Goal: Obtain resource: Download file/media

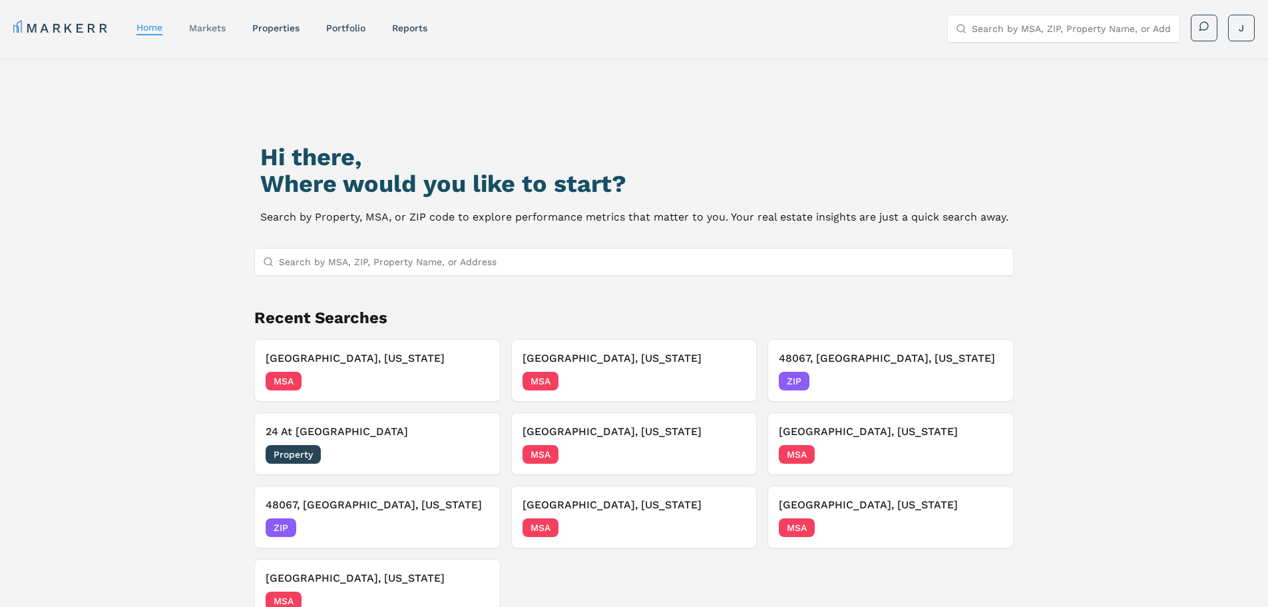
click at [196, 29] on link "markets" at bounding box center [207, 28] width 37 height 11
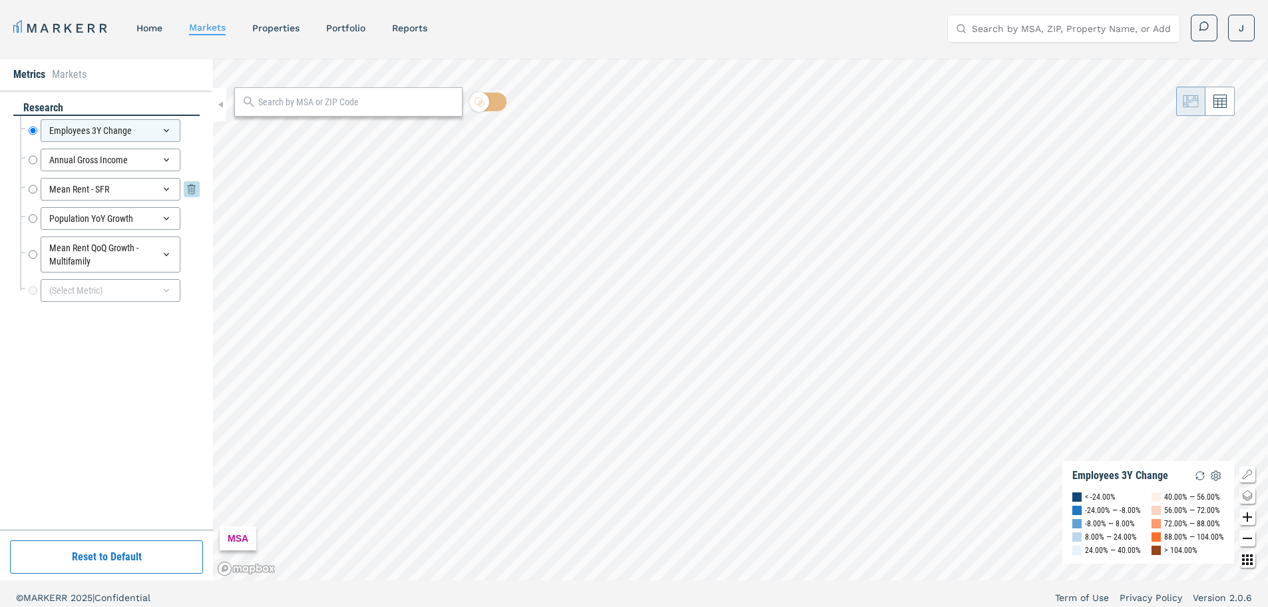
click at [107, 189] on div "Mean Rent - SFR" at bounding box center [111, 189] width 140 height 23
click at [110, 190] on div "Mean Rent - SFR" at bounding box center [111, 189] width 140 height 23
drag, startPoint x: 11, startPoint y: 403, endPoint x: 31, endPoint y: 366, distance: 42.3
click at [11, 401] on div "research Employees 3Y Change Employees 3Y Change Annual Gross Income Annual Gro…" at bounding box center [106, 310] width 213 height 439
click at [148, 192] on div "Mean Rent - SFR" at bounding box center [111, 189] width 140 height 23
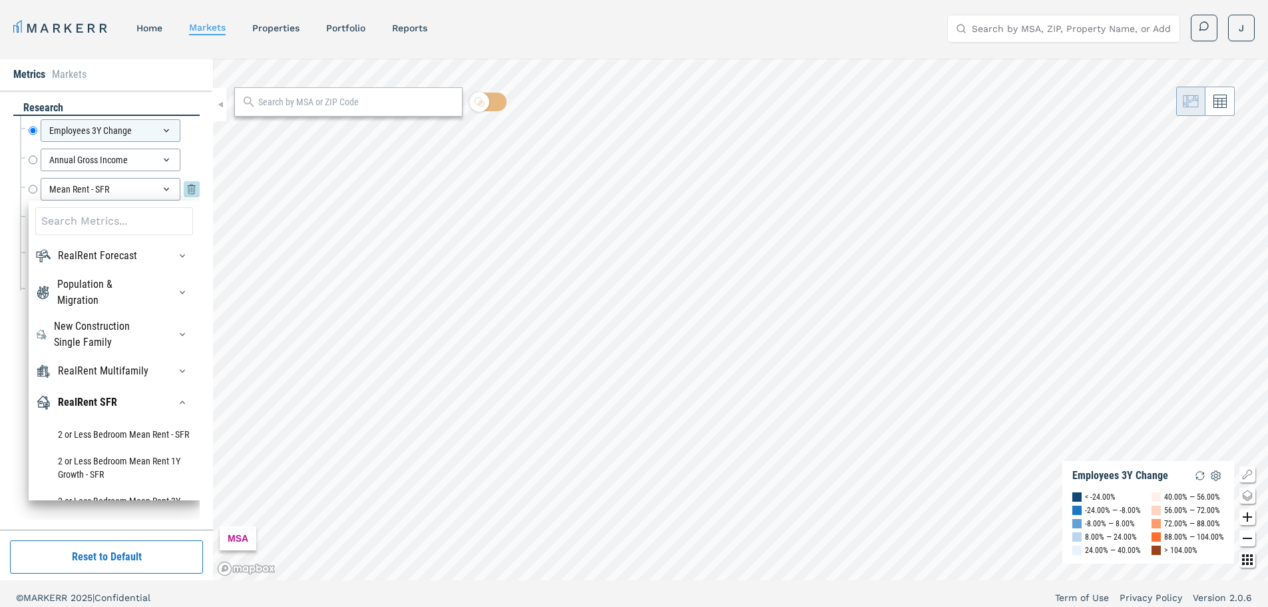
click at [148, 192] on div "Mean Rent - SFR" at bounding box center [111, 189] width 140 height 23
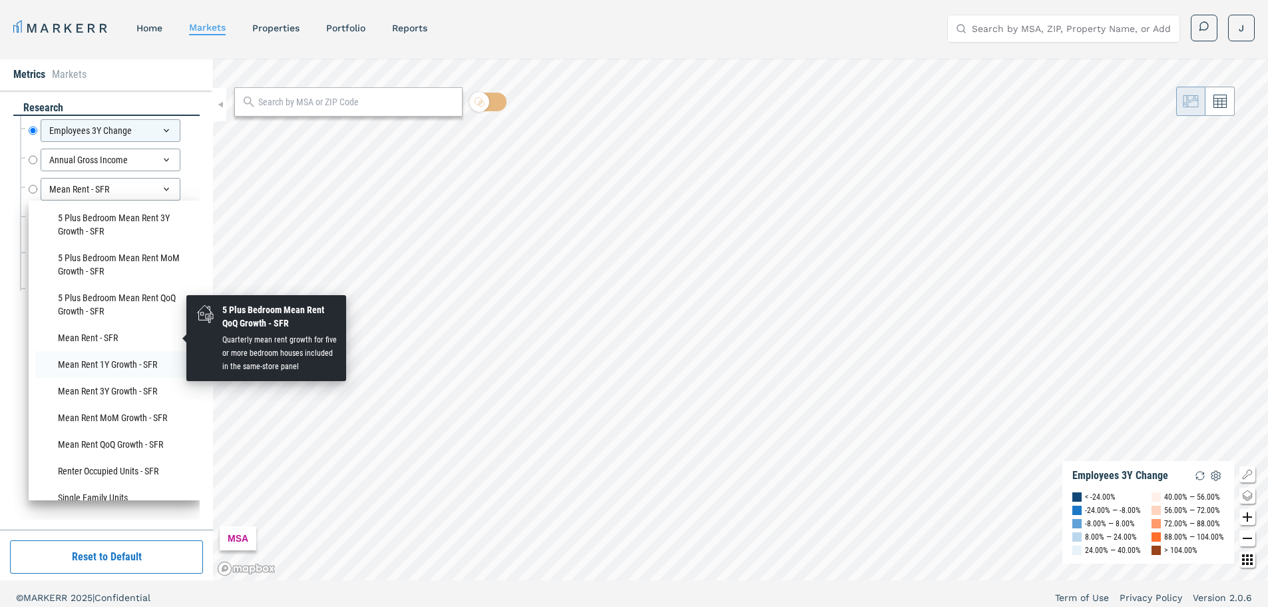
scroll to position [866, 0]
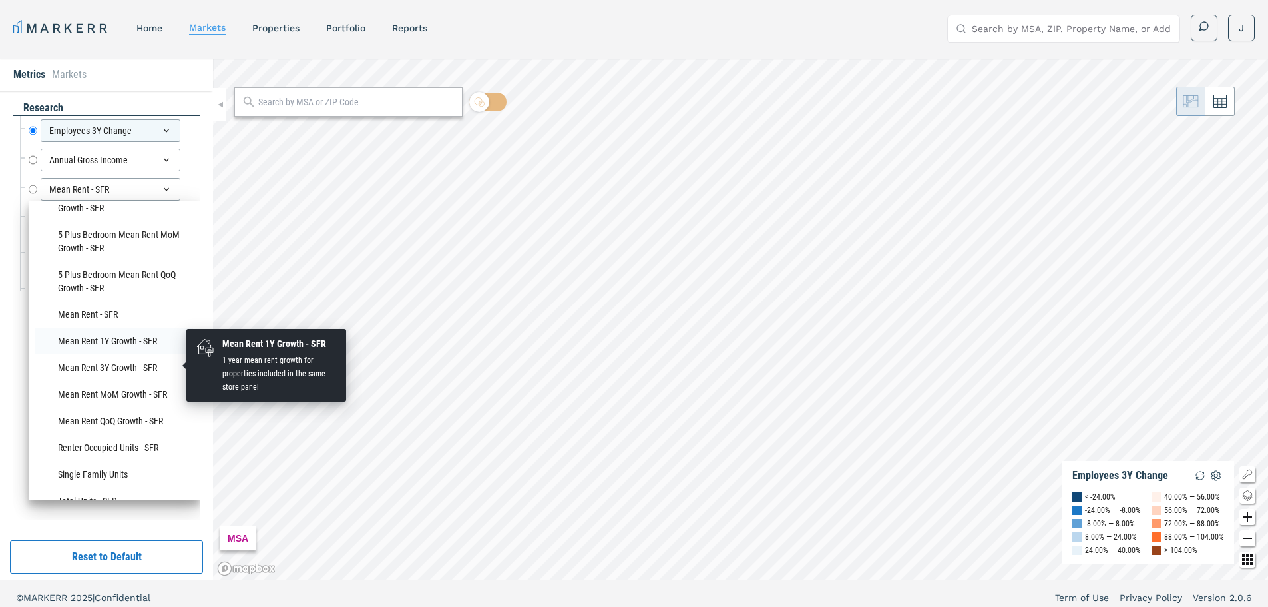
click at [92, 354] on li "Mean Rent 1Y Growth - SFR" at bounding box center [114, 341] width 158 height 27
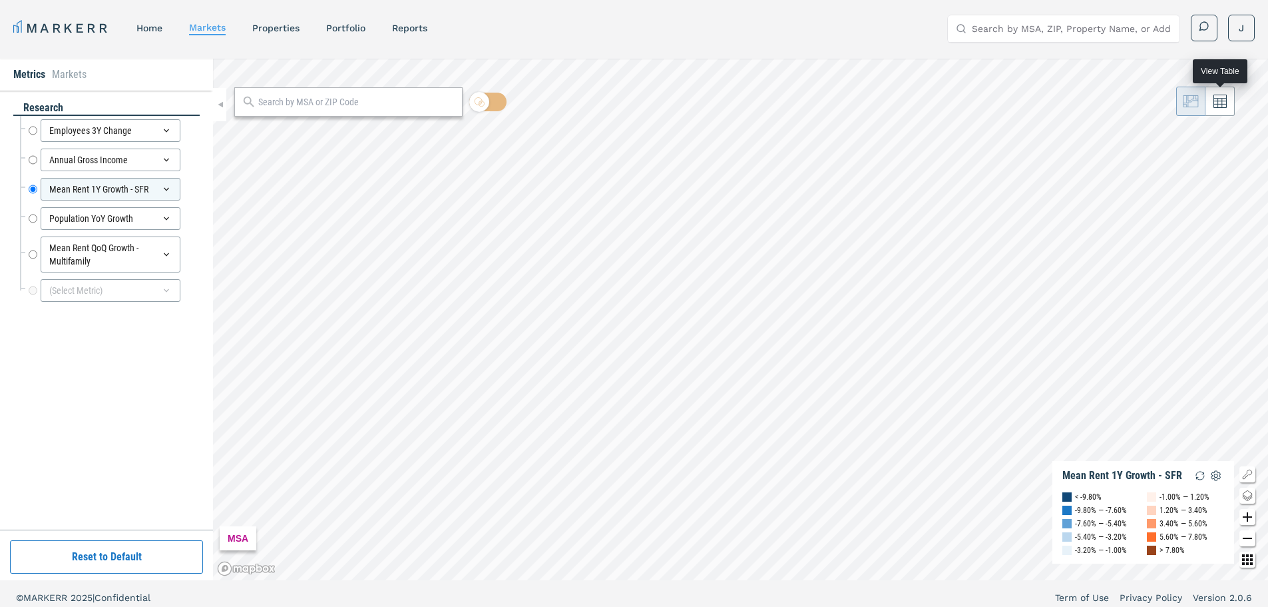
click at [1214, 105] on icon at bounding box center [1220, 101] width 13 height 13
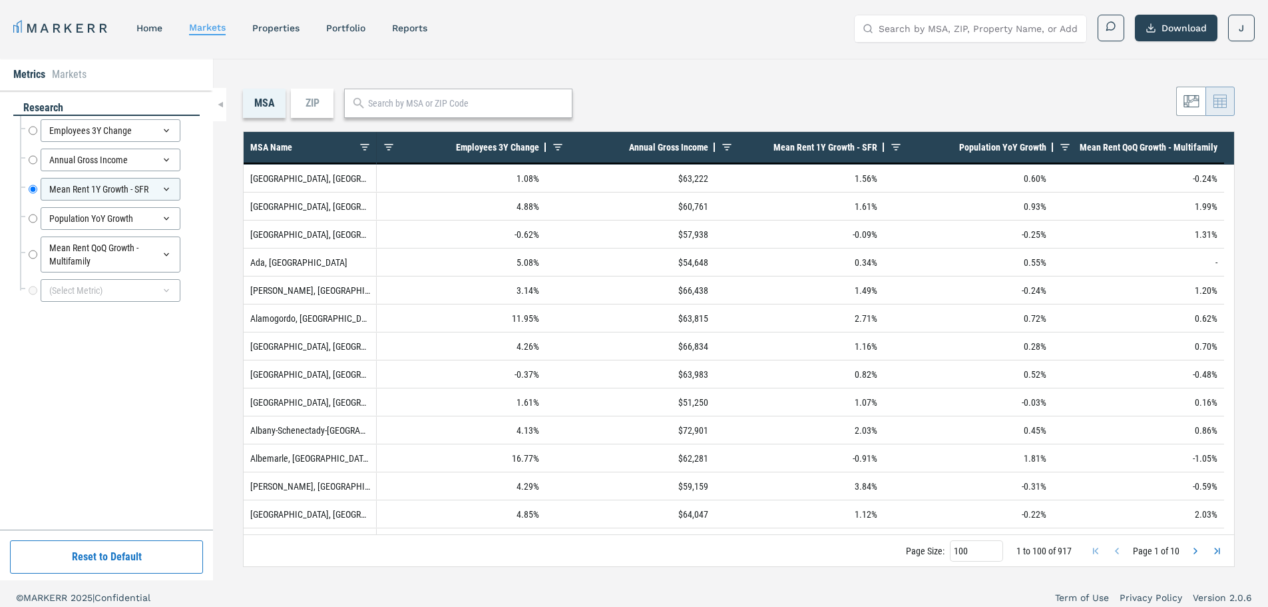
click at [1193, 548] on span "Next Page" at bounding box center [1195, 550] width 11 height 11
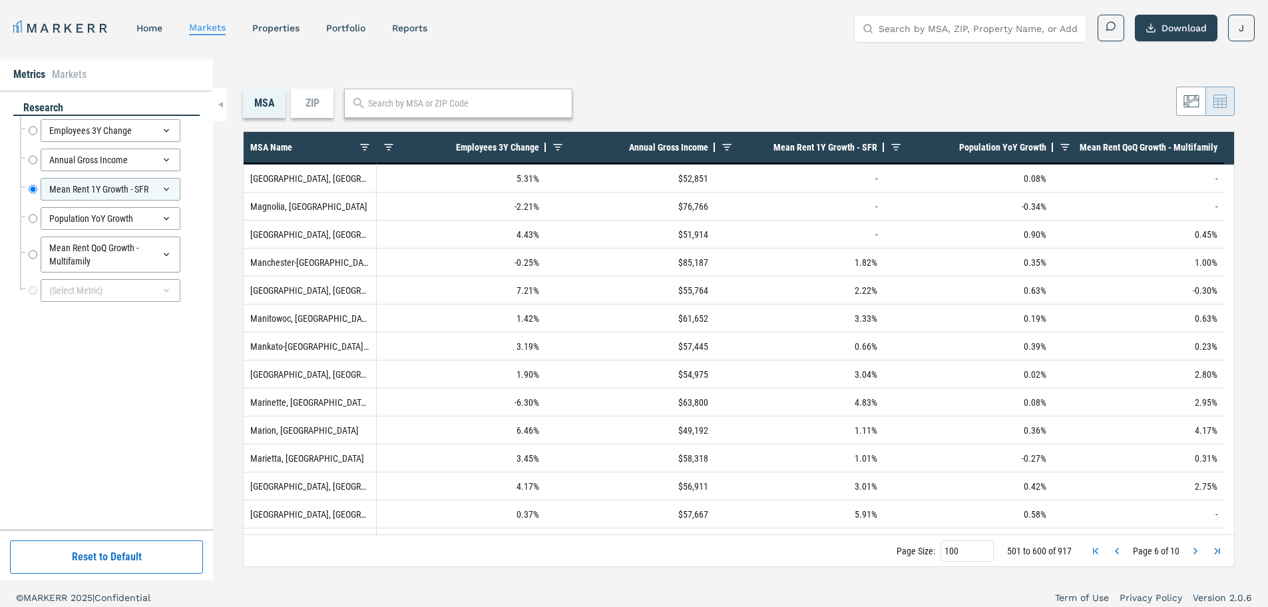
click at [1193, 548] on span "Next Page" at bounding box center [1195, 550] width 11 height 11
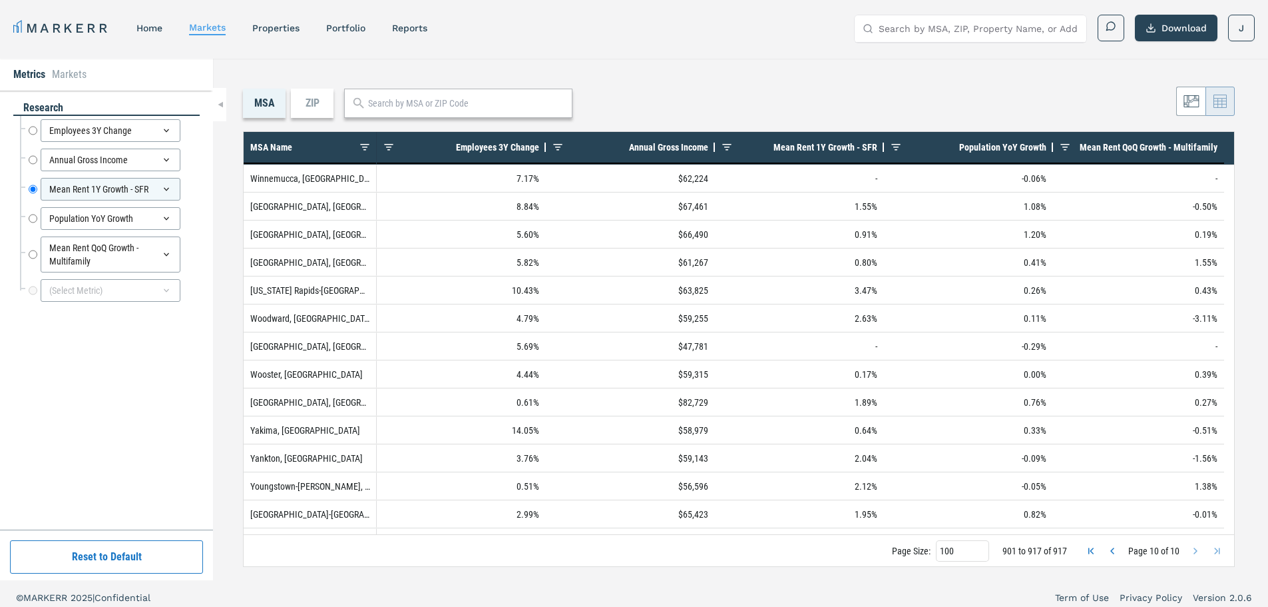
click at [1193, 548] on span "Next Page" at bounding box center [1195, 550] width 11 height 11
click at [1114, 549] on span "Previous Page" at bounding box center [1112, 550] width 11 height 11
click at [1114, 549] on span "Previous Page" at bounding box center [1117, 550] width 11 height 11
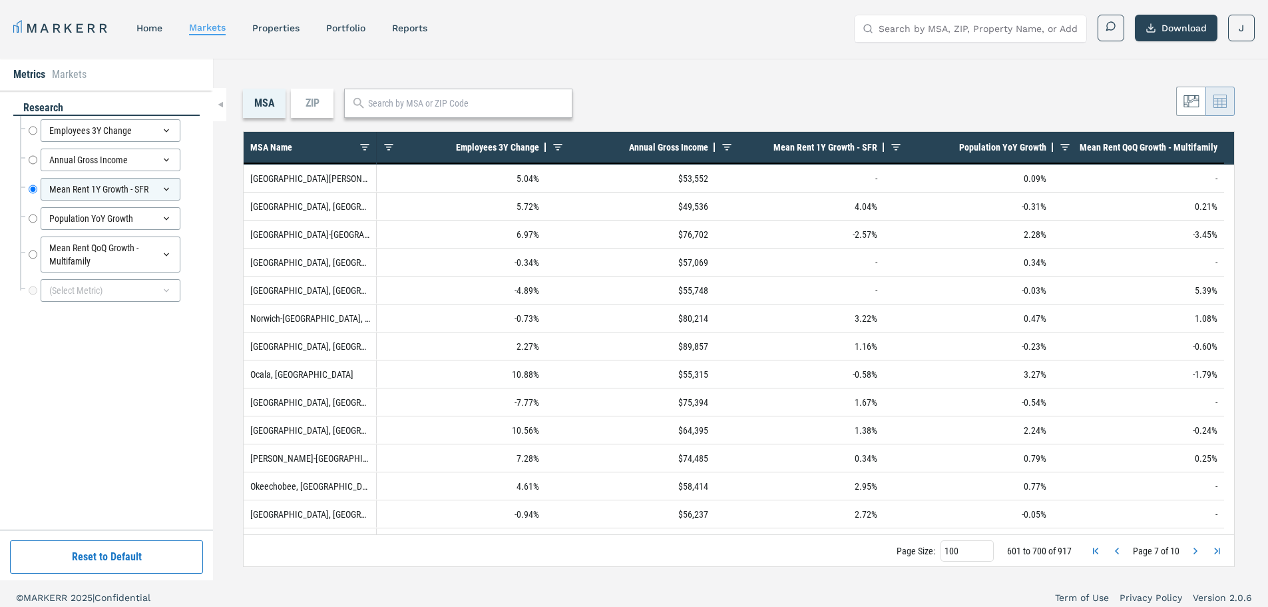
click at [1114, 549] on span "Previous Page" at bounding box center [1117, 550] width 11 height 11
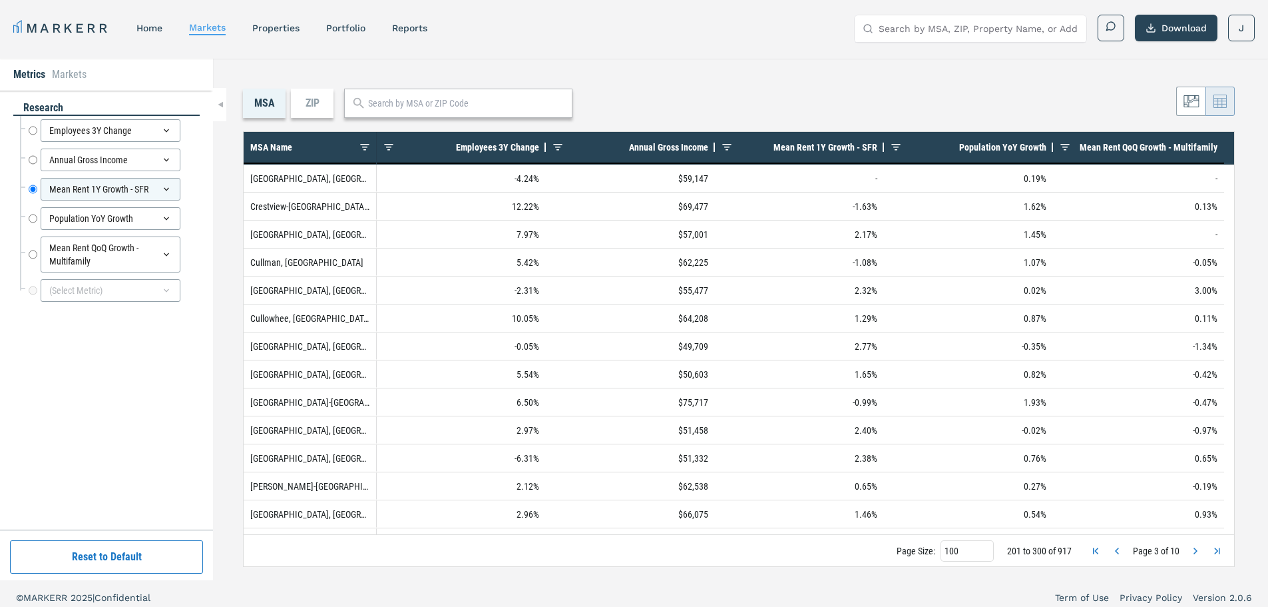
click at [1114, 549] on span "Previous Page" at bounding box center [1117, 550] width 11 height 11
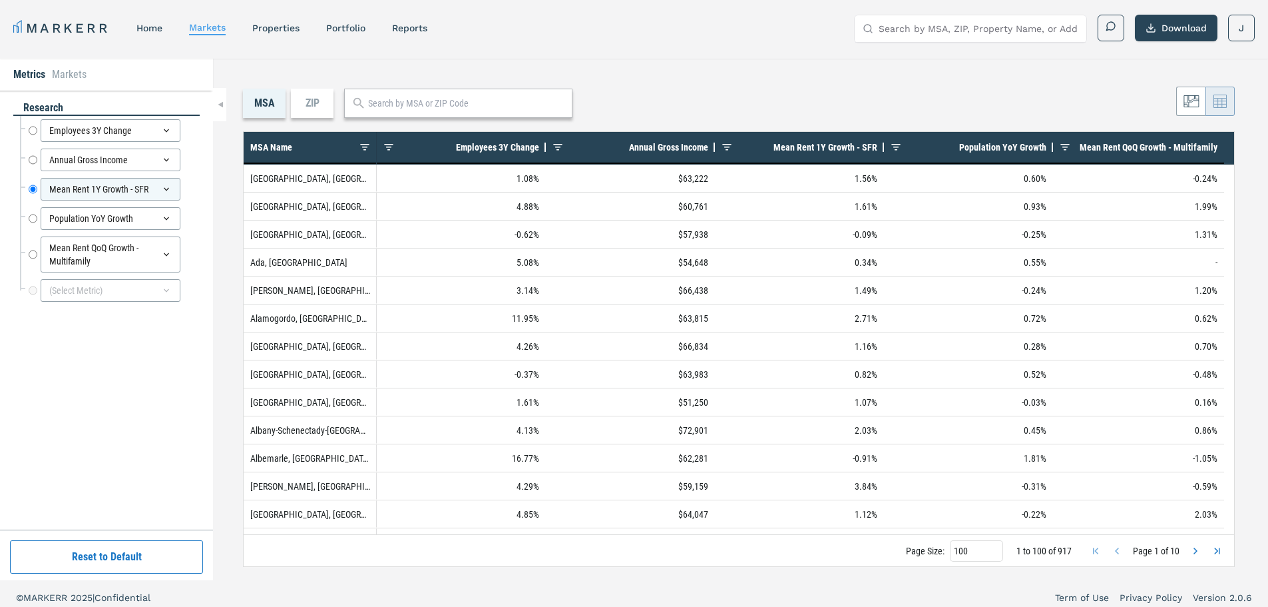
click at [1114, 549] on span "Previous Page" at bounding box center [1117, 550] width 11 height 11
click at [1186, 107] on icon at bounding box center [1192, 101] width 16 height 16
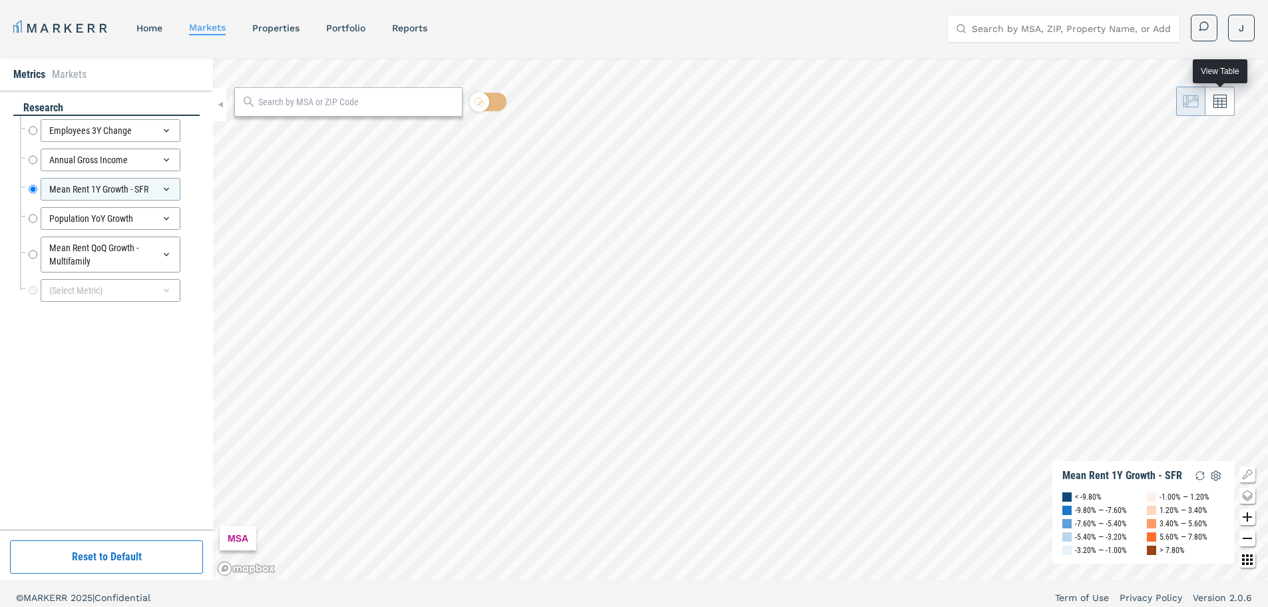
click at [1219, 106] on icon at bounding box center [1220, 101] width 13 height 13
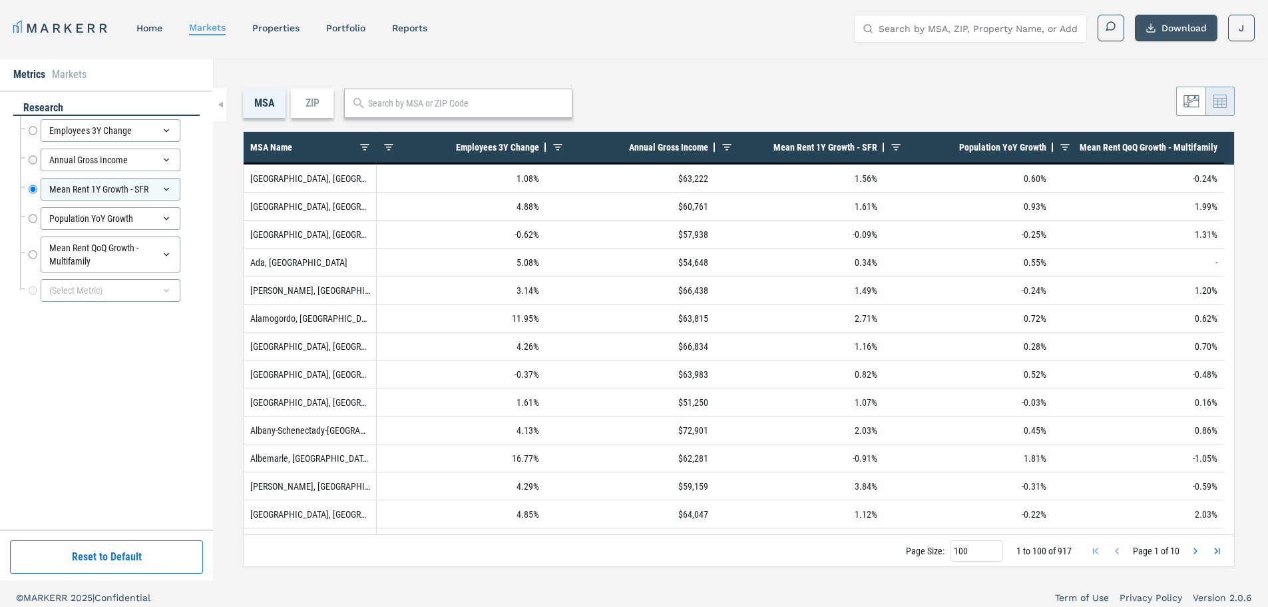
click at [1194, 28] on button "Download" at bounding box center [1176, 28] width 83 height 27
click at [263, 31] on link "properties" at bounding box center [275, 28] width 47 height 11
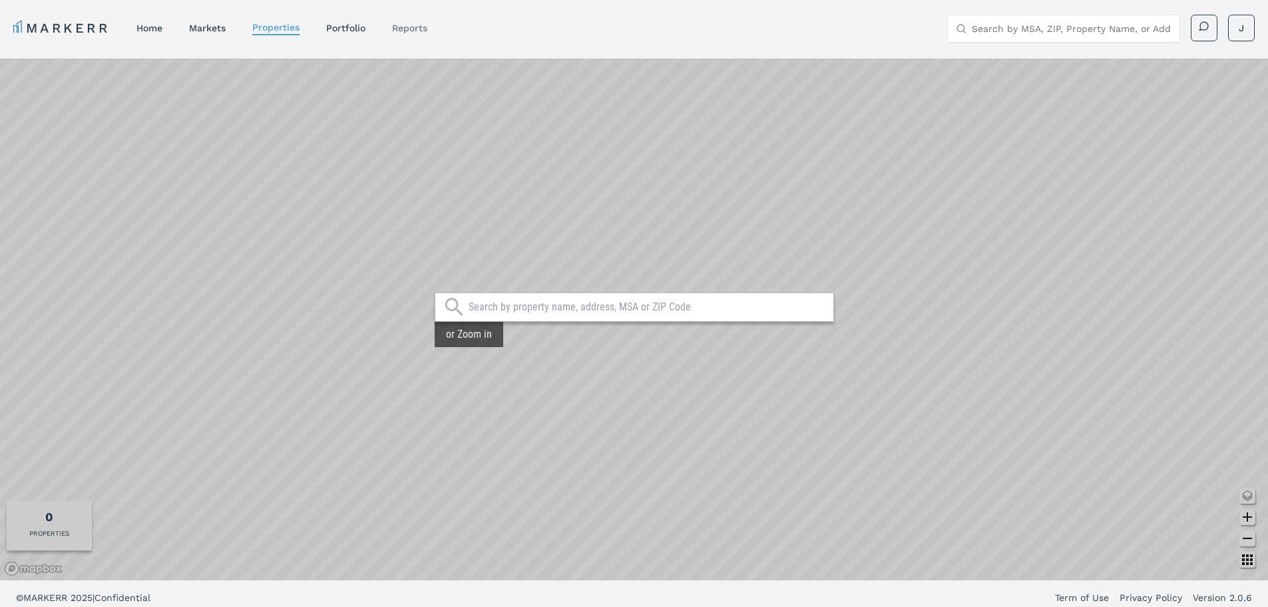
click at [405, 25] on link "reports" at bounding box center [409, 28] width 35 height 11
select select "-release_date"
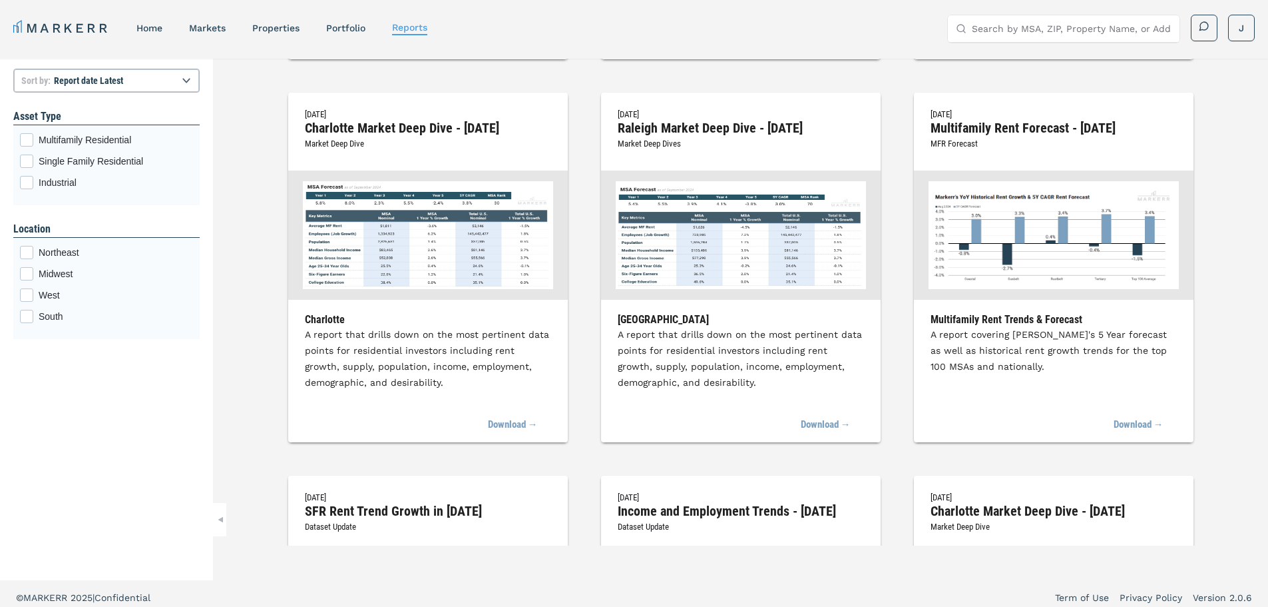
scroll to position [732, 0]
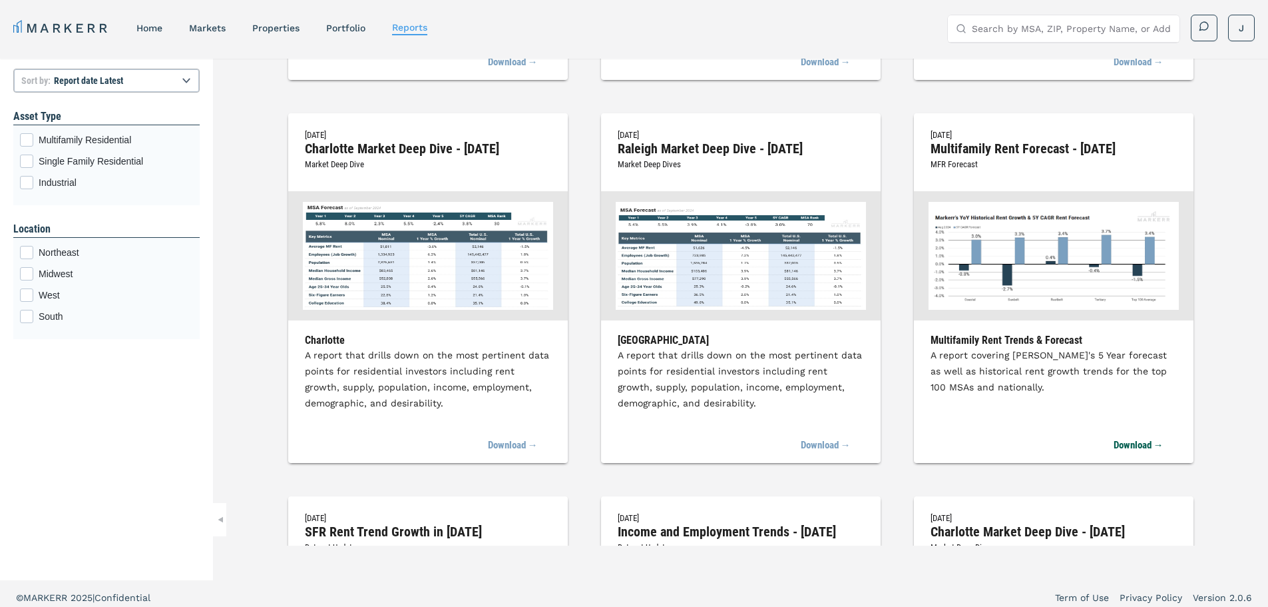
drag, startPoint x: 1133, startPoint y: 445, endPoint x: 1001, endPoint y: 451, distance: 131.3
click at [1133, 445] on link "Download →" at bounding box center [1139, 445] width 50 height 29
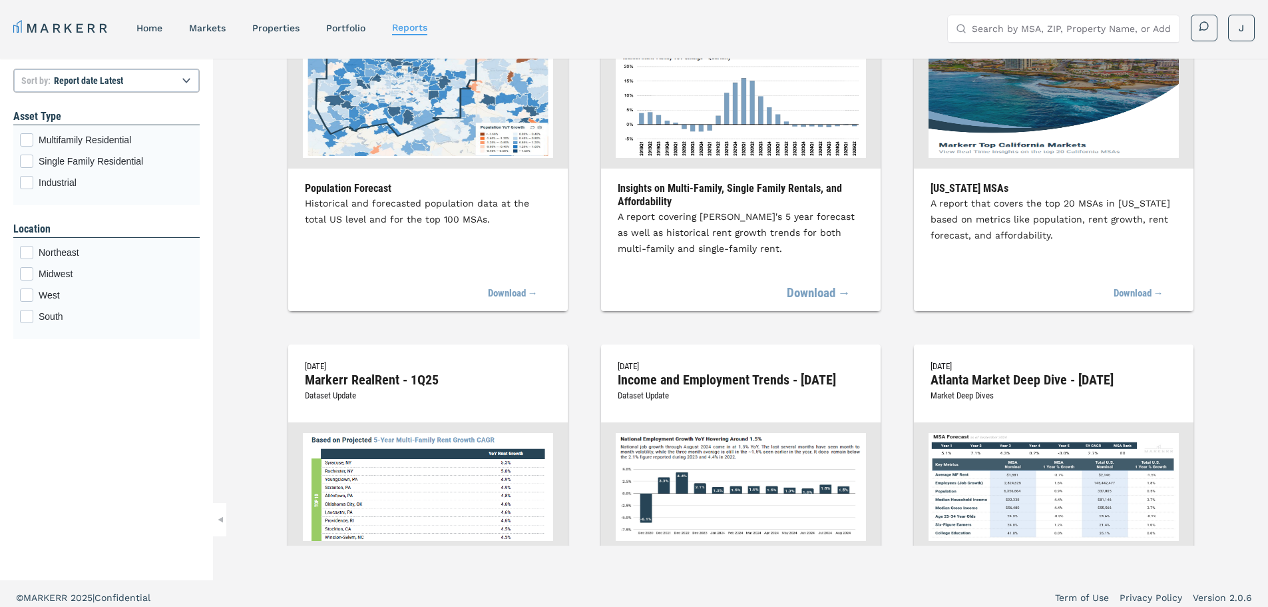
scroll to position [0, 0]
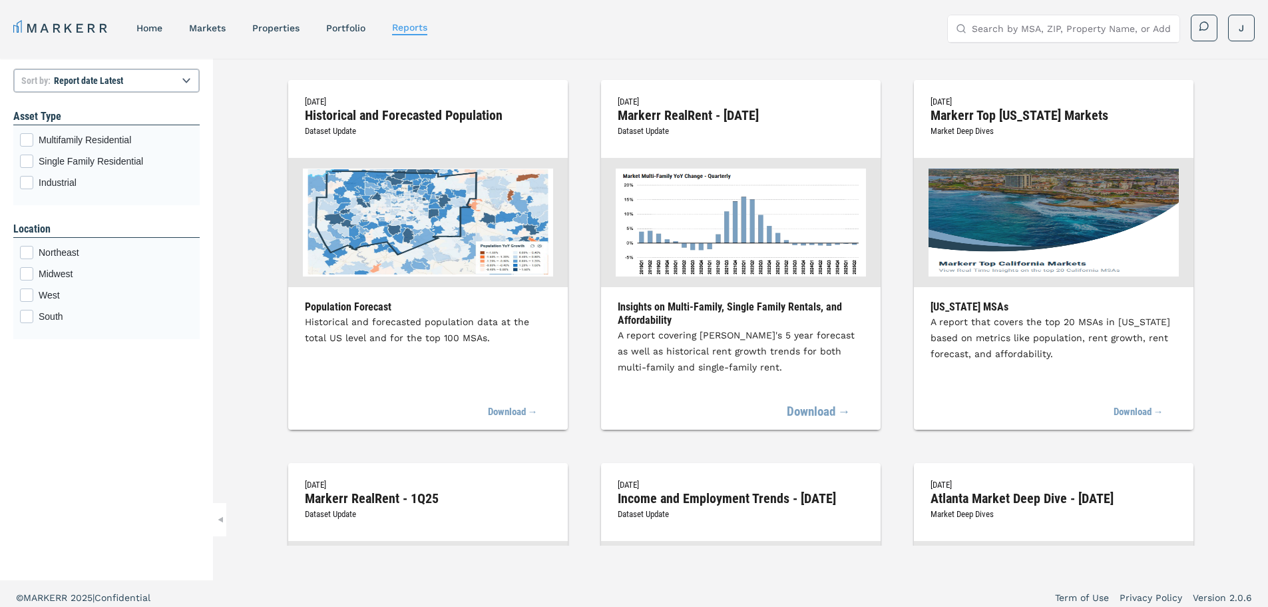
click at [830, 411] on link "Download →" at bounding box center [819, 411] width 64 height 29
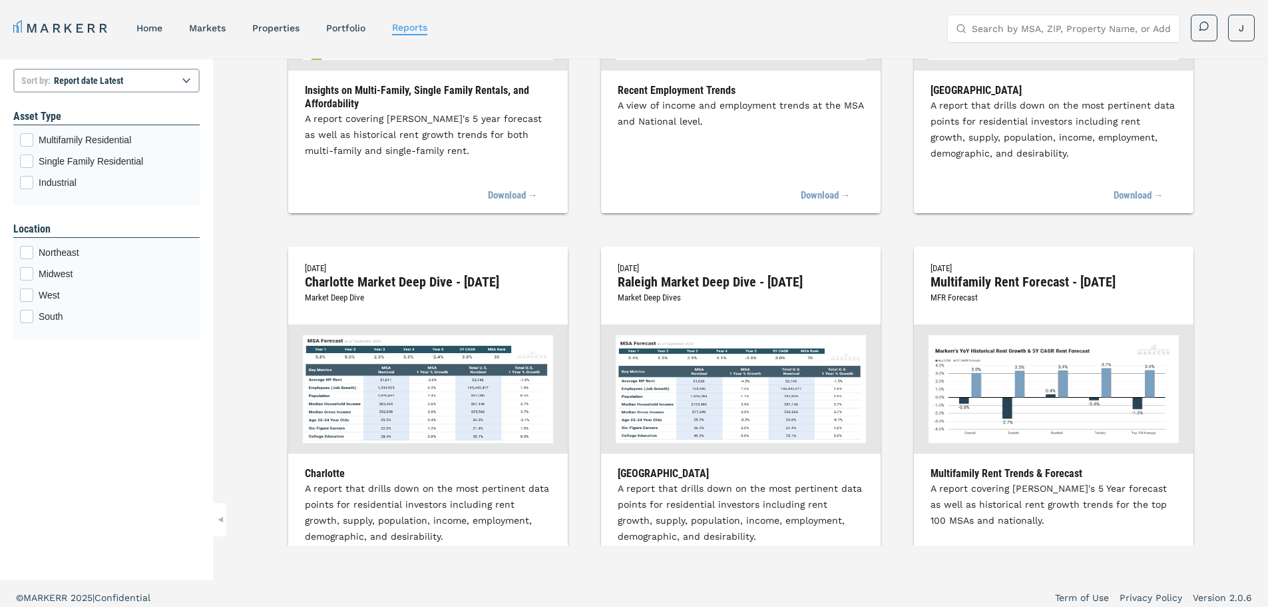
scroll to position [666, 0]
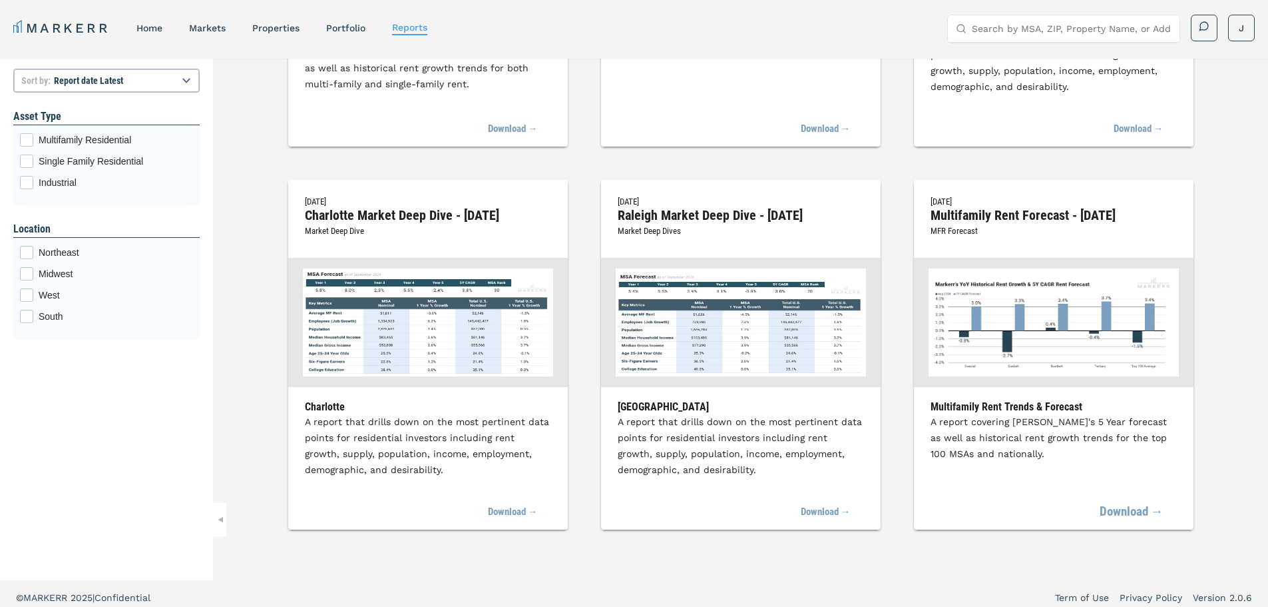
click at [1113, 507] on link "Download →" at bounding box center [1132, 511] width 64 height 29
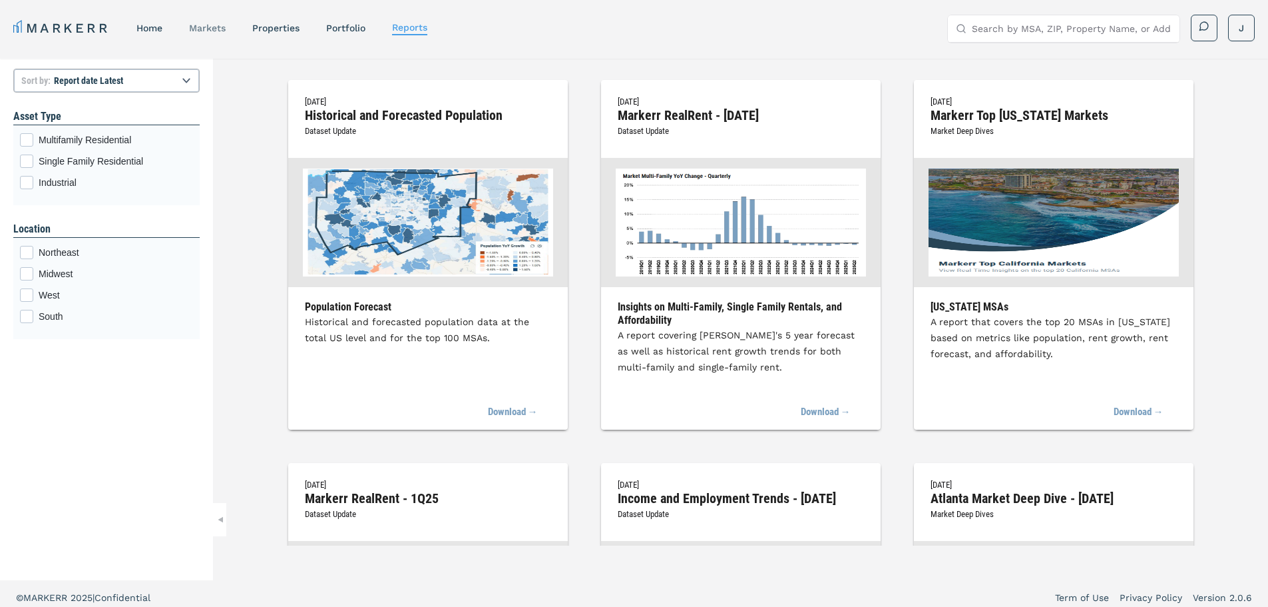
click at [216, 25] on link "markets" at bounding box center [207, 28] width 37 height 11
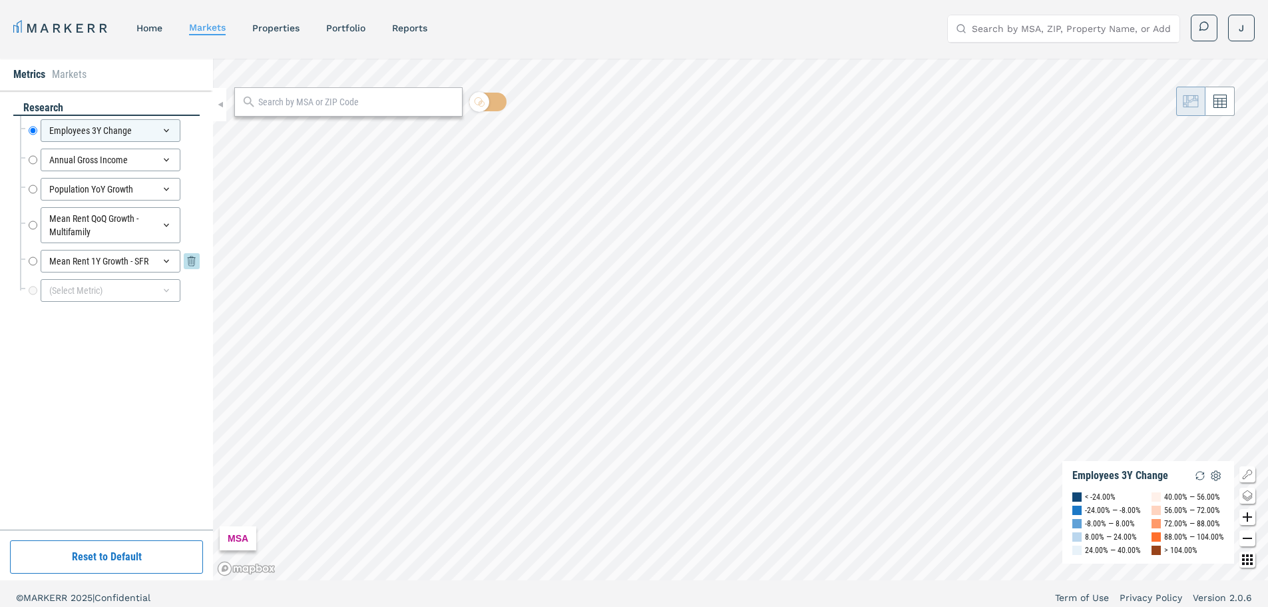
click at [168, 262] on icon at bounding box center [166, 261] width 11 height 11
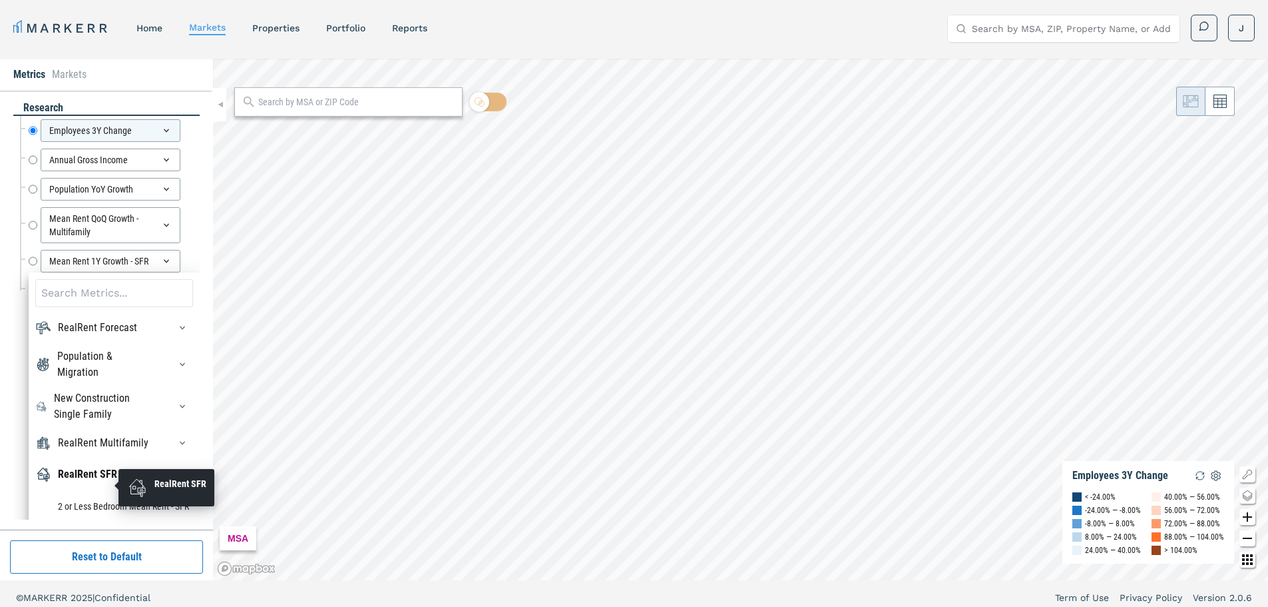
click at [101, 482] on div "RealRent SFR" at bounding box center [87, 474] width 59 height 16
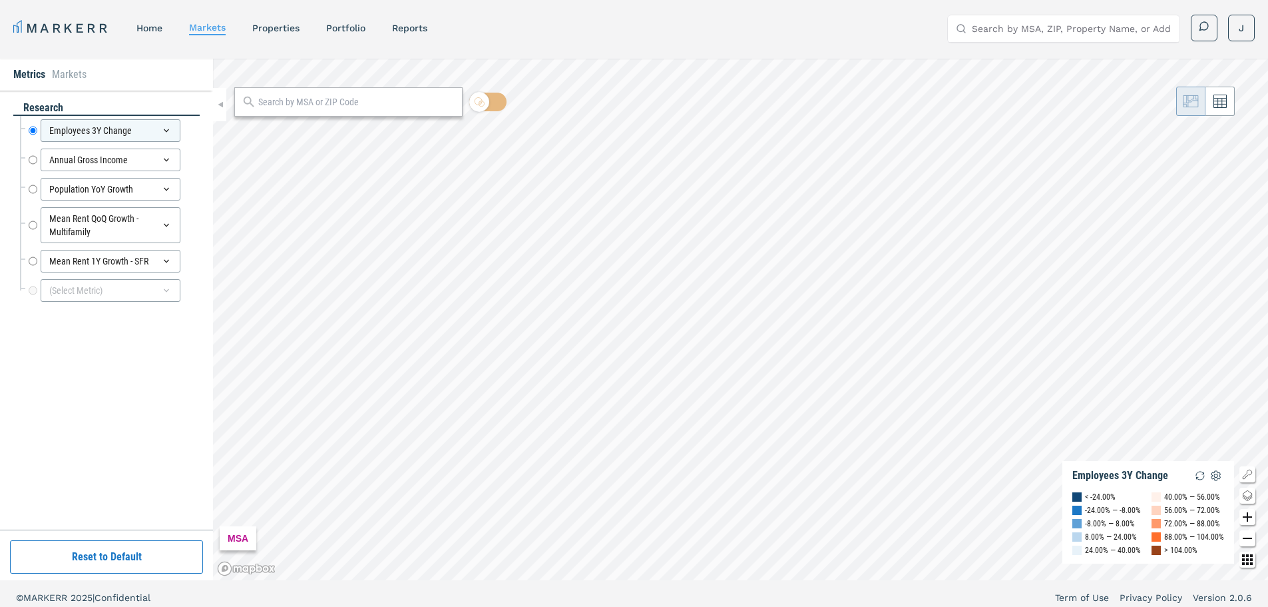
click at [3, 433] on div "research Employees 3Y Change Employees 3Y Change Annual Gross Income Annual Gro…" at bounding box center [106, 310] width 213 height 439
click at [35, 261] on input "Mean Rent 1Y Growth - SFR" at bounding box center [33, 261] width 9 height 23
radio input "false"
radio input "true"
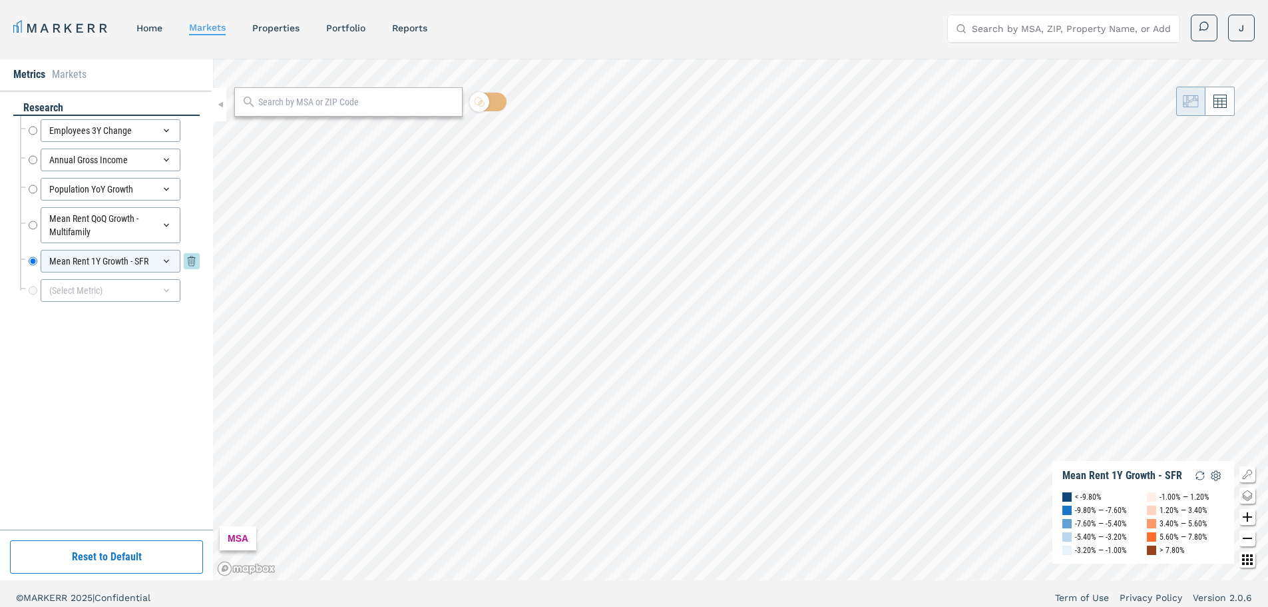
click at [168, 261] on icon at bounding box center [166, 261] width 5 height 3
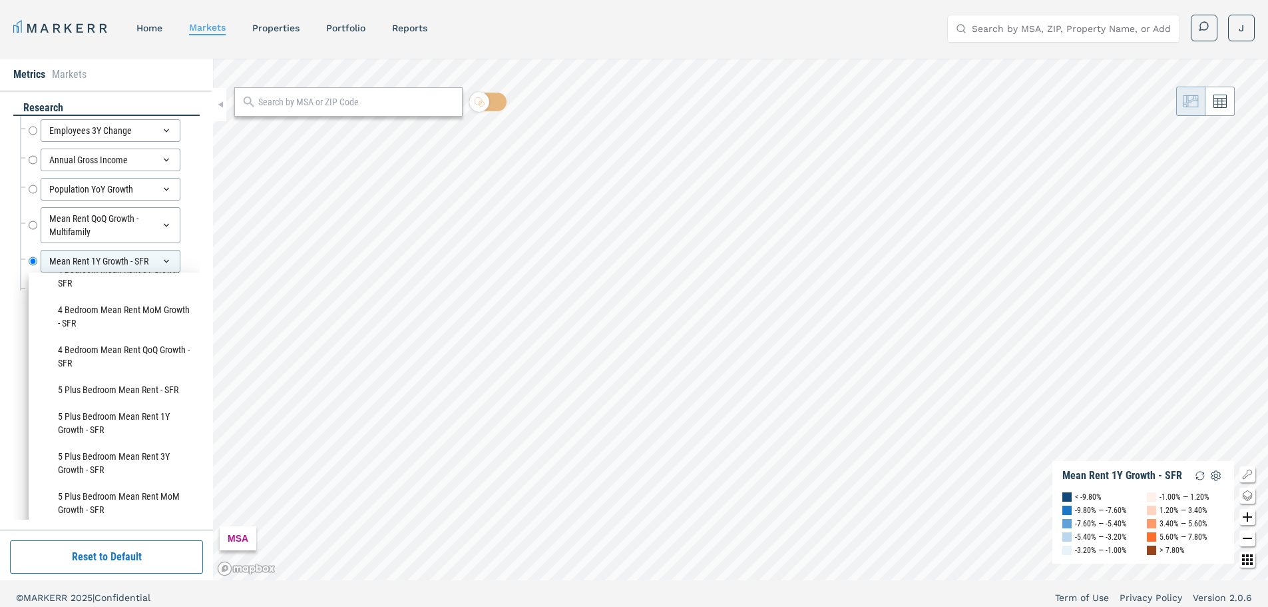
scroll to position [732, 0]
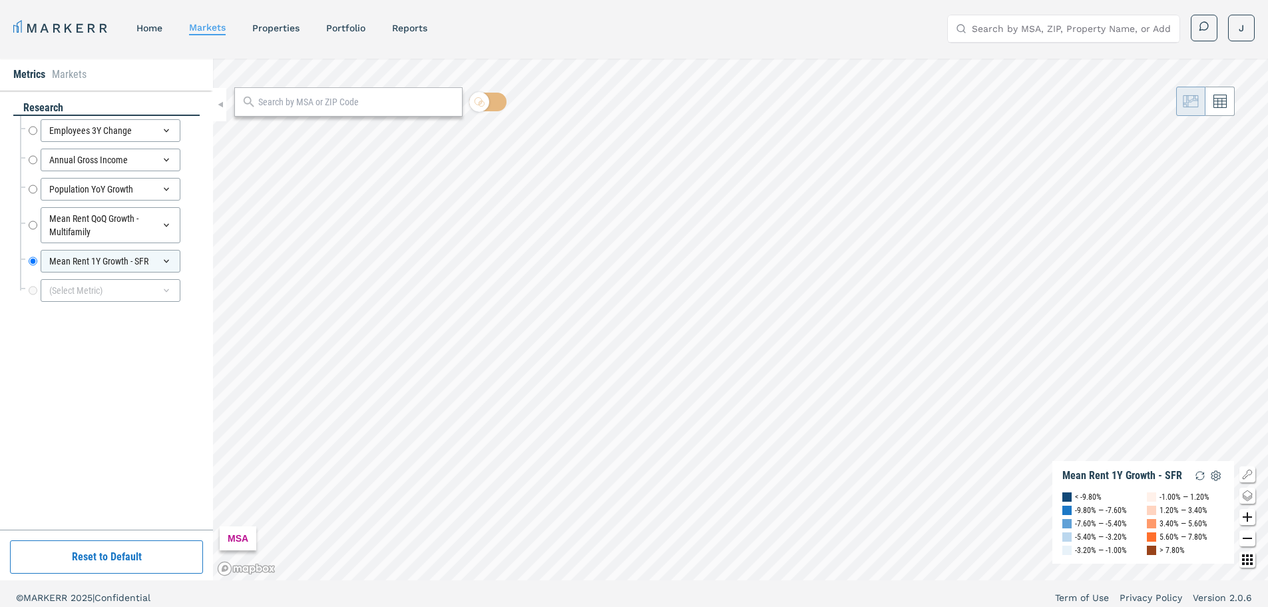
click at [13, 366] on div "research Employees 3Y Change Employees 3Y Change Annual Gross Income Annual Gro…" at bounding box center [106, 310] width 213 height 439
click at [172, 266] on div "Mean Rent 1Y Growth - SFR" at bounding box center [111, 261] width 140 height 23
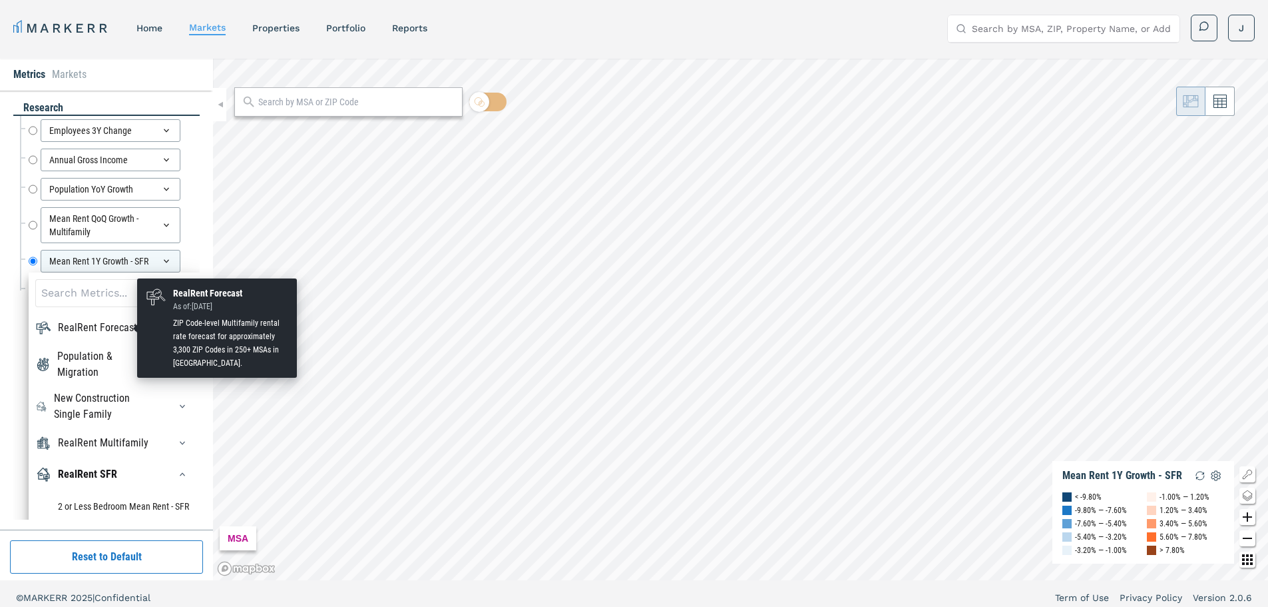
click at [94, 323] on div "RealRent Forecast" at bounding box center [97, 328] width 79 height 16
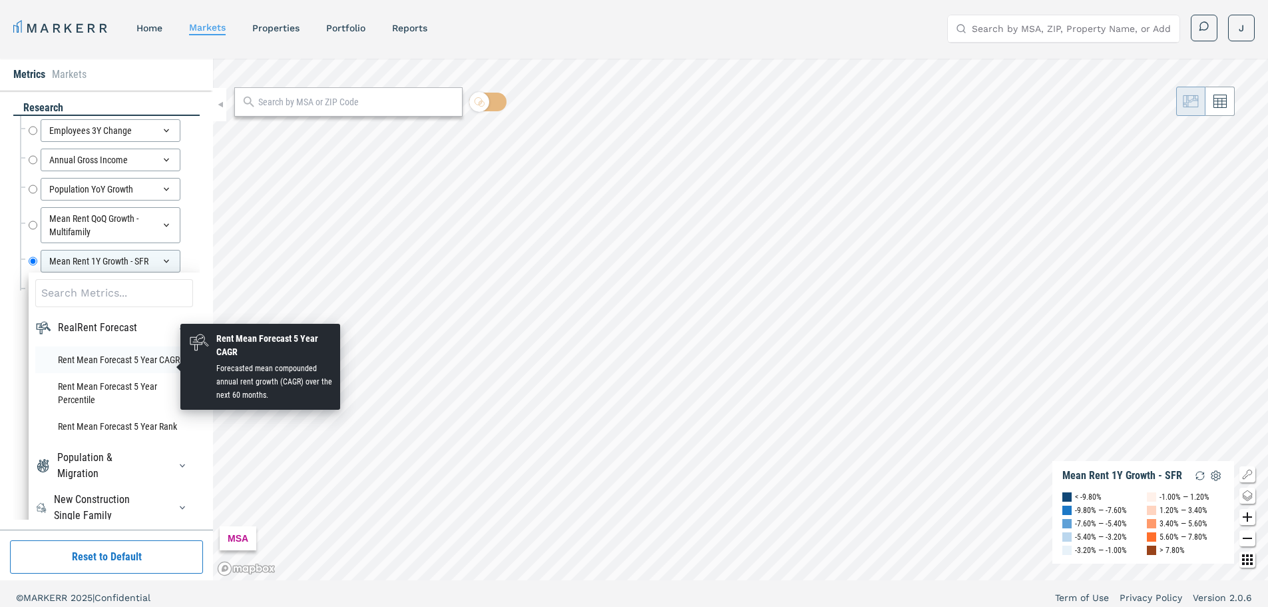
click at [96, 368] on li "Rent Mean Forecast 5 Year CAGR" at bounding box center [114, 359] width 158 height 27
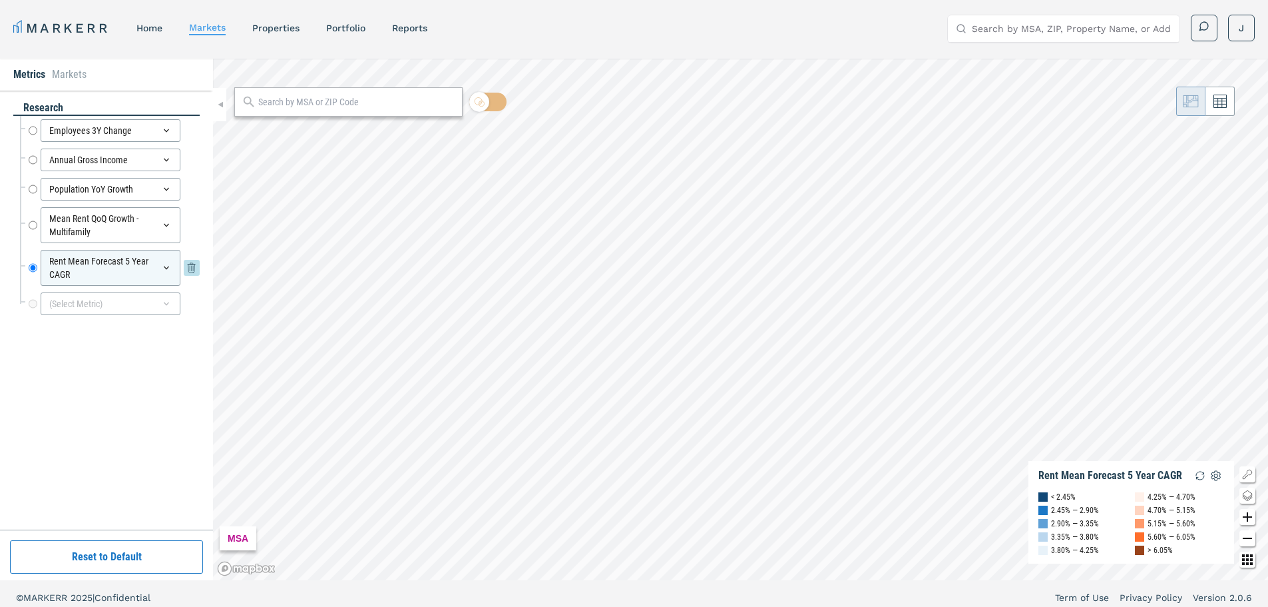
click at [170, 262] on div "Rent Mean Forecast 5 Year CAGR" at bounding box center [111, 268] width 140 height 36
click at [12, 357] on div "research Employees 3Y Change Employees 3Y Change Annual Gross Income Annual Gro…" at bounding box center [106, 310] width 213 height 439
click at [1226, 100] on icon at bounding box center [1220, 101] width 13 height 13
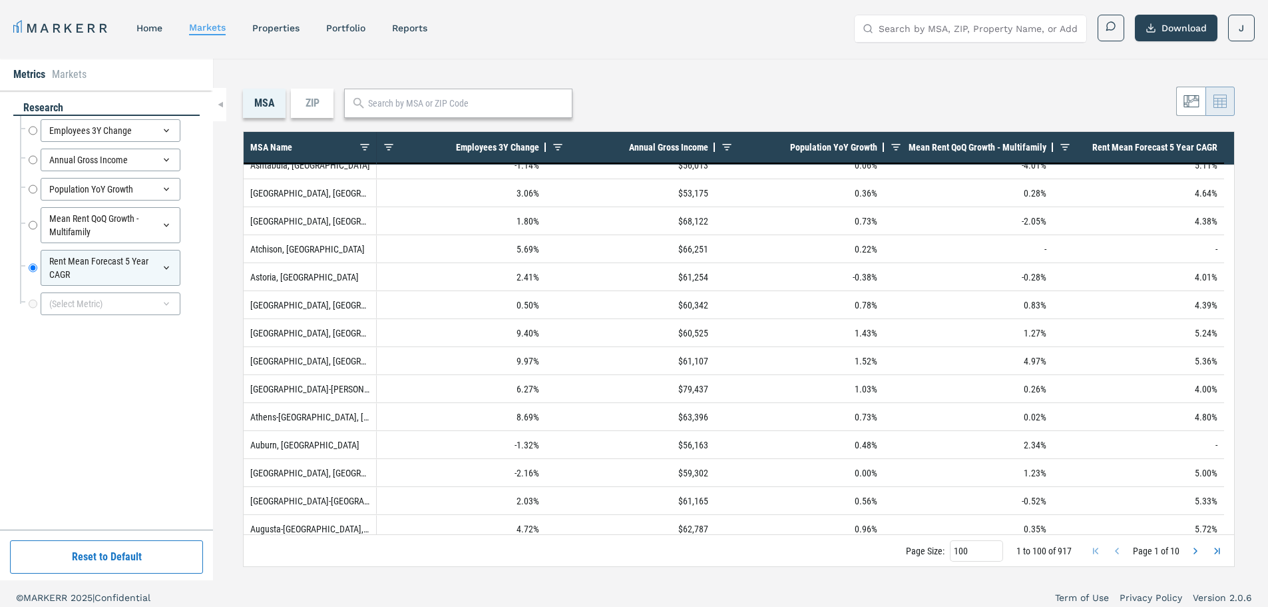
scroll to position [0, 0]
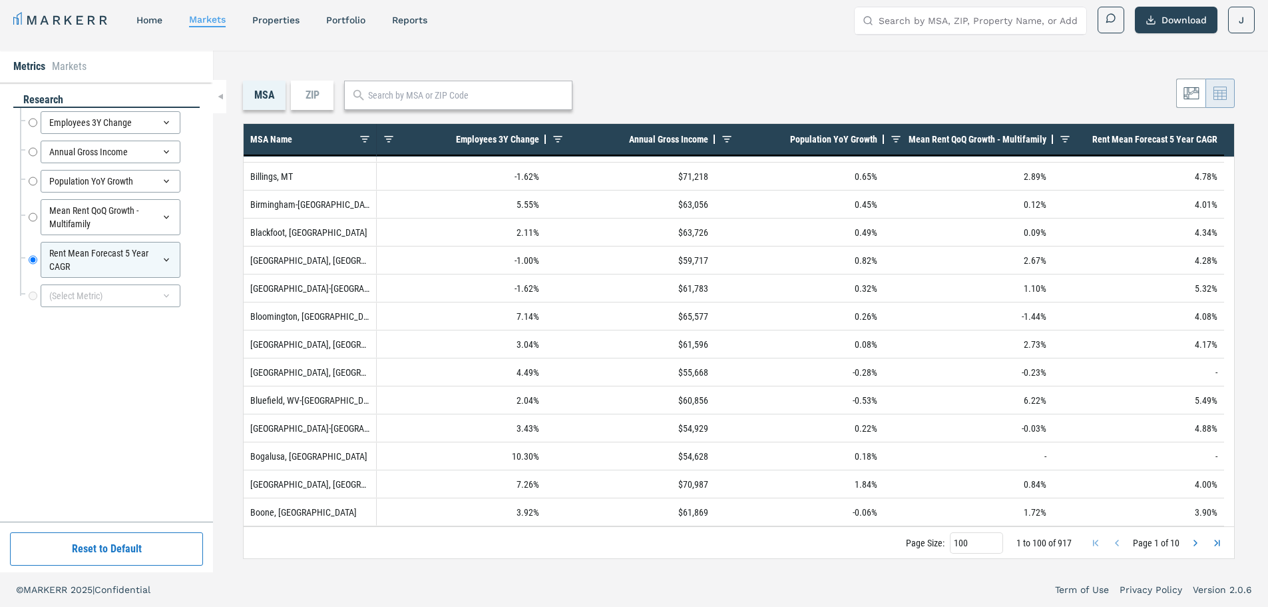
click at [1186, 544] on span "Page 1 of 10" at bounding box center [1156, 542] width 142 height 11
click at [1192, 541] on span "Next Page" at bounding box center [1195, 542] width 11 height 11
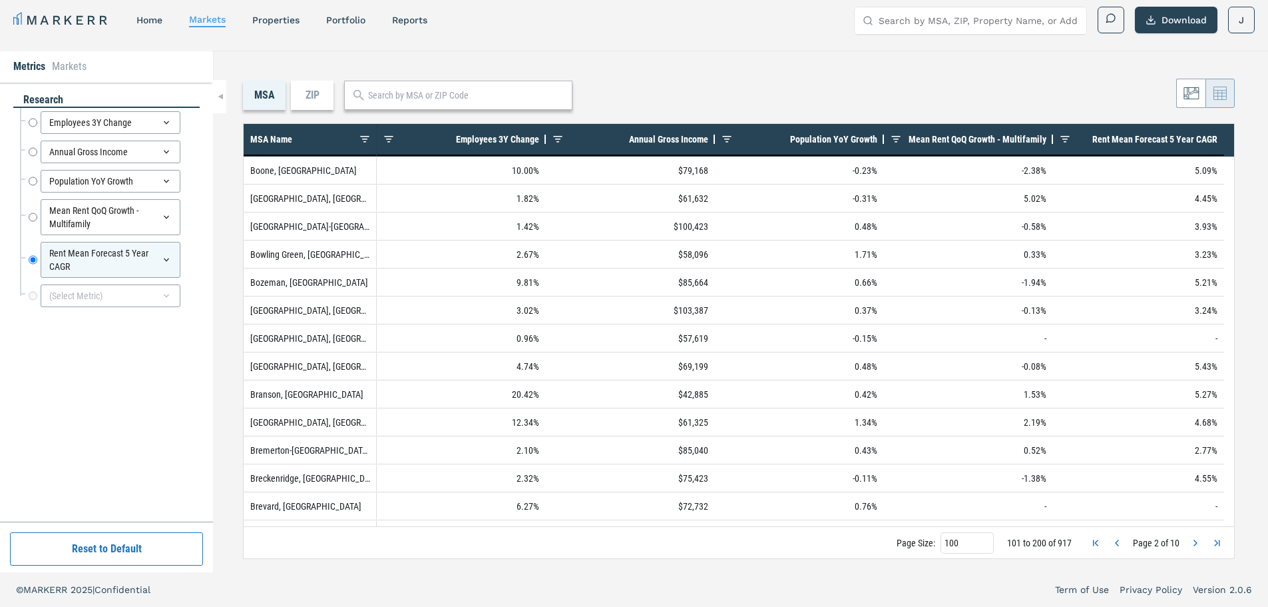
click at [1192, 541] on span "Next Page" at bounding box center [1195, 542] width 11 height 11
click at [1195, 541] on span "Next Page" at bounding box center [1195, 542] width 11 height 11
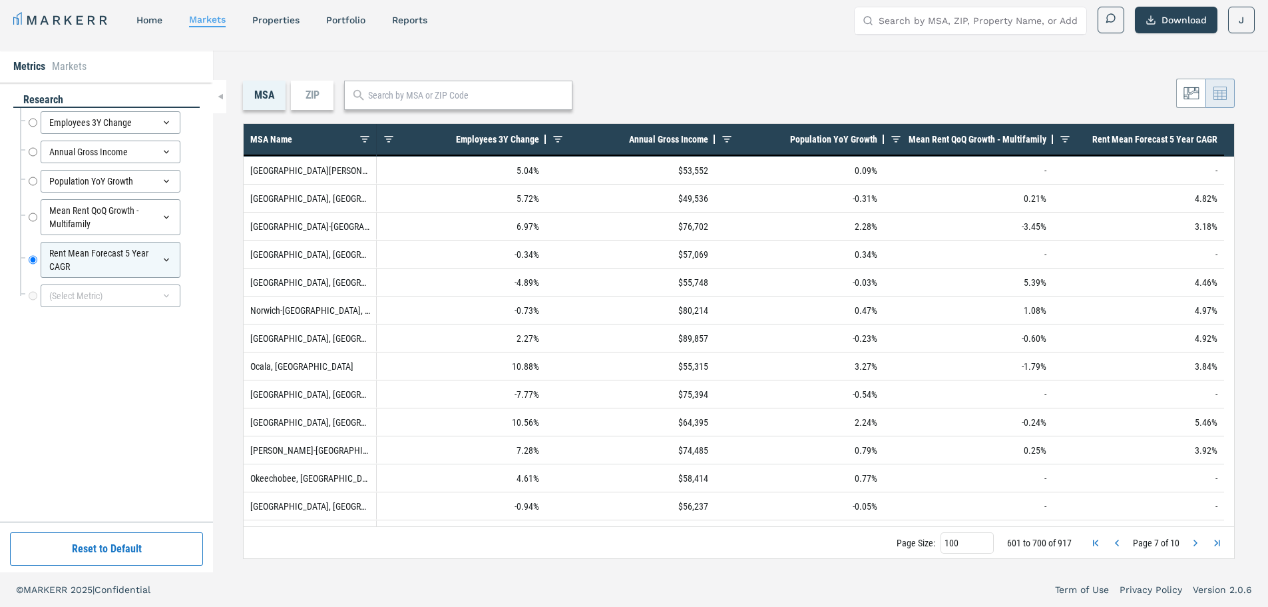
click at [1196, 541] on span "Next Page" at bounding box center [1195, 542] width 11 height 11
click at [1196, 539] on span "Next Page" at bounding box center [1195, 542] width 11 height 11
click at [1122, 546] on span "Page 10 of 10" at bounding box center [1154, 542] width 147 height 11
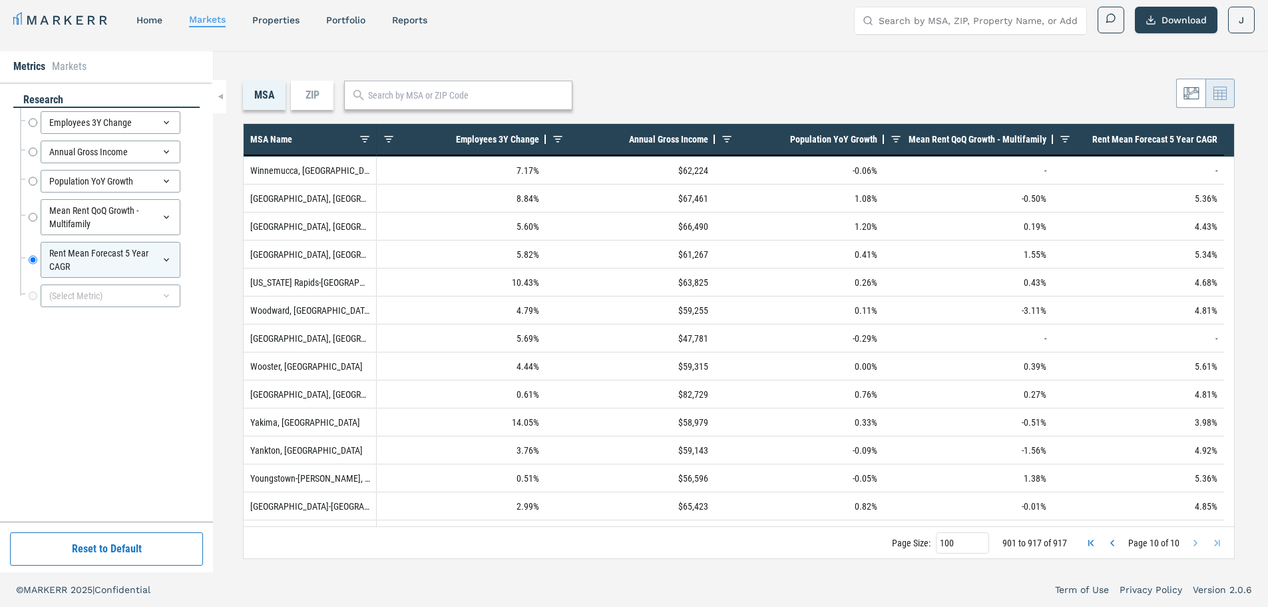
click at [1117, 541] on span "Previous Page" at bounding box center [1112, 542] width 11 height 11
click at [1113, 542] on span "Previous Page" at bounding box center [1117, 542] width 11 height 11
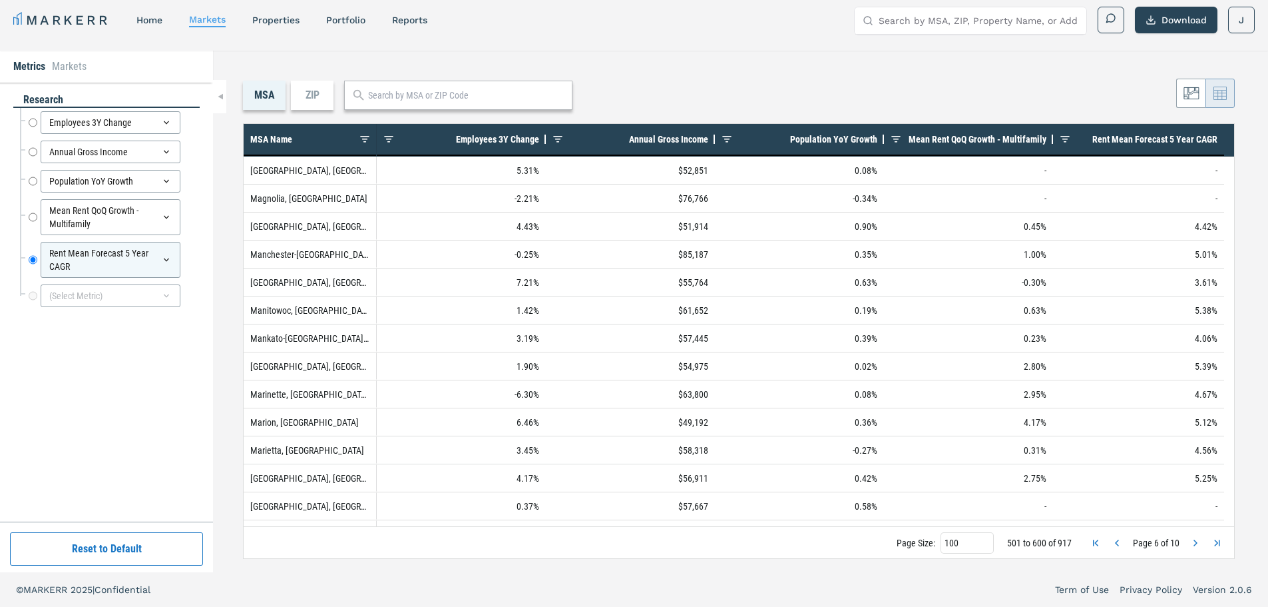
click at [1113, 542] on span "Previous Page" at bounding box center [1117, 542] width 11 height 11
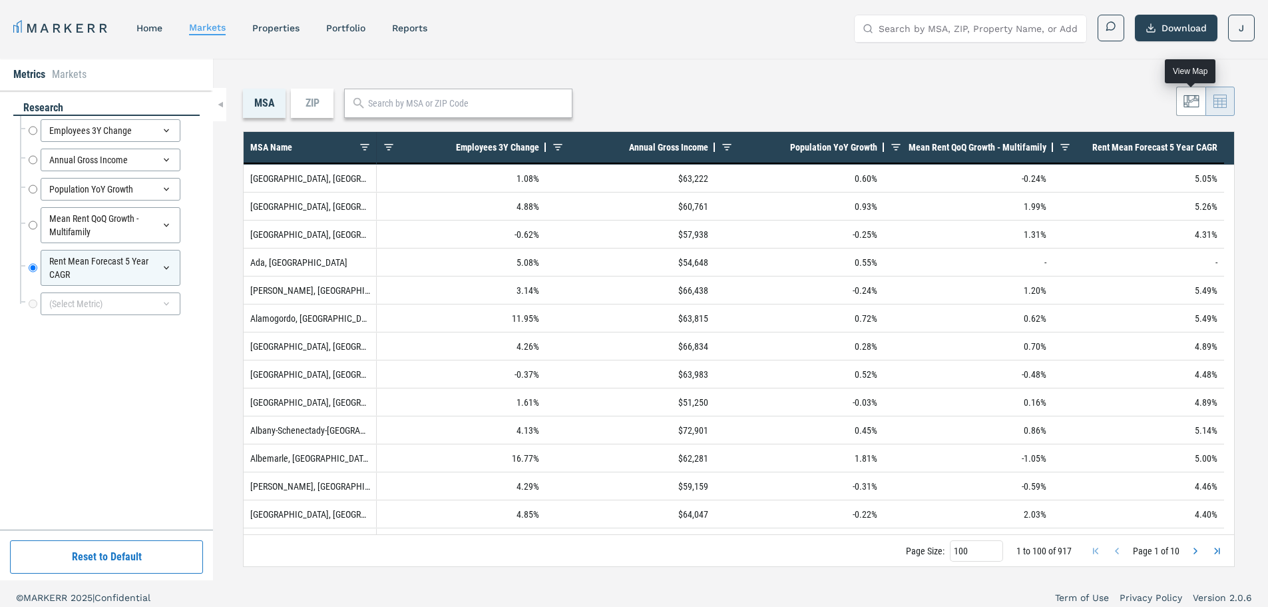
click at [1189, 102] on icon at bounding box center [1191, 100] width 15 height 11
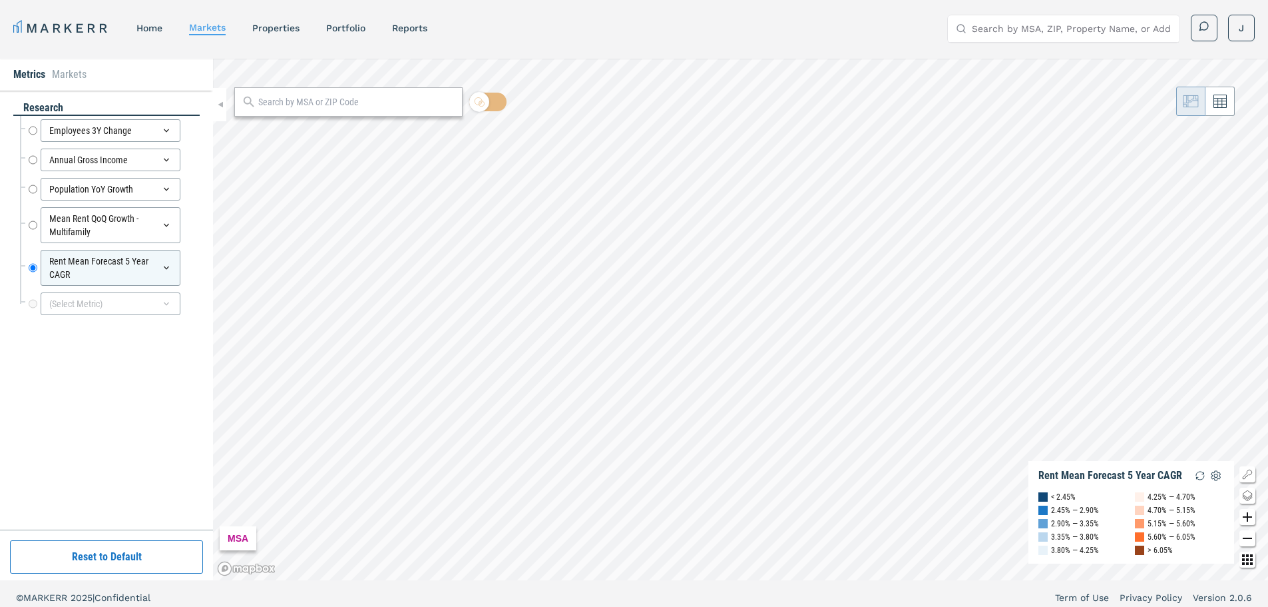
click at [1266, 51] on div "MARKERR home markets properties Portfolio reports Search by MSA, ZIP, Property …" at bounding box center [634, 26] width 1268 height 53
click at [1241, 28] on html "MARKERR home markets properties Portfolio reports Search by MSA, ZIP, Property …" at bounding box center [634, 307] width 1268 height 615
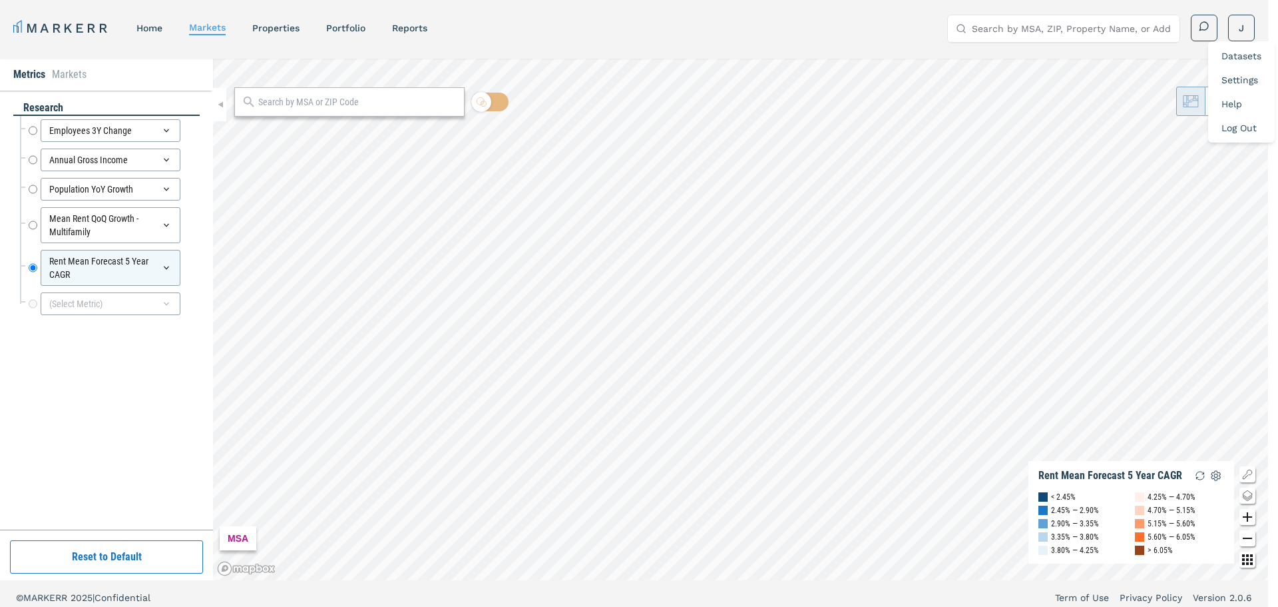
click at [1238, 59] on link "Datasets" at bounding box center [1242, 56] width 40 height 11
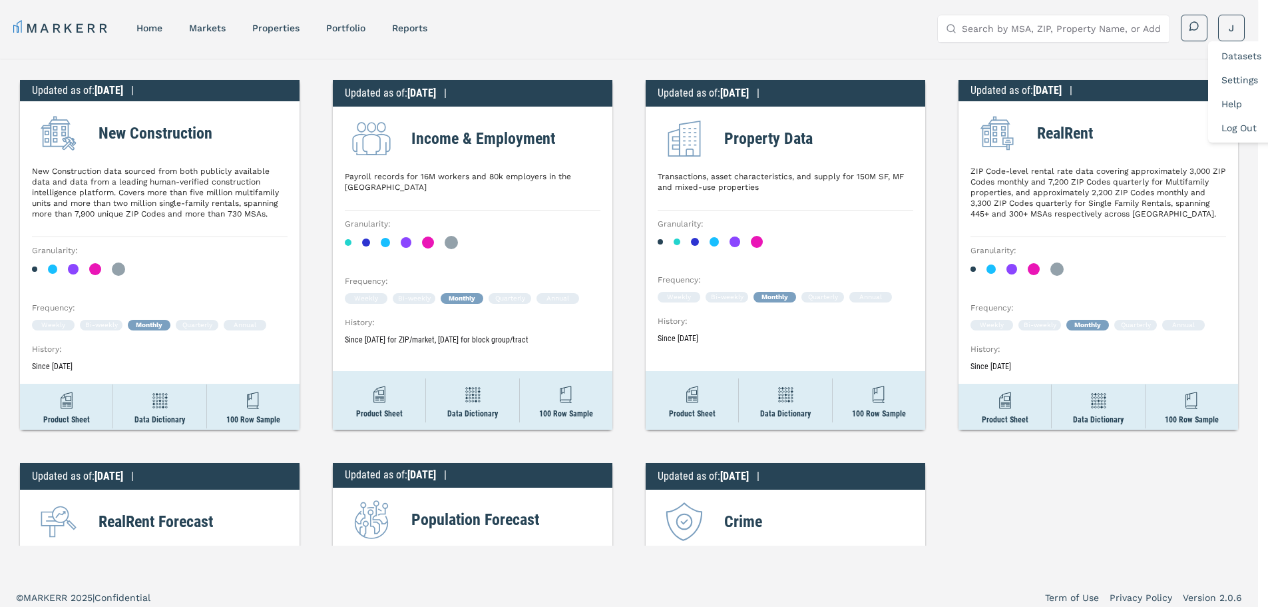
click at [109, 514] on html "MARKERR home markets properties Portfolio reports Search by MSA, ZIP, Property …" at bounding box center [634, 307] width 1268 height 615
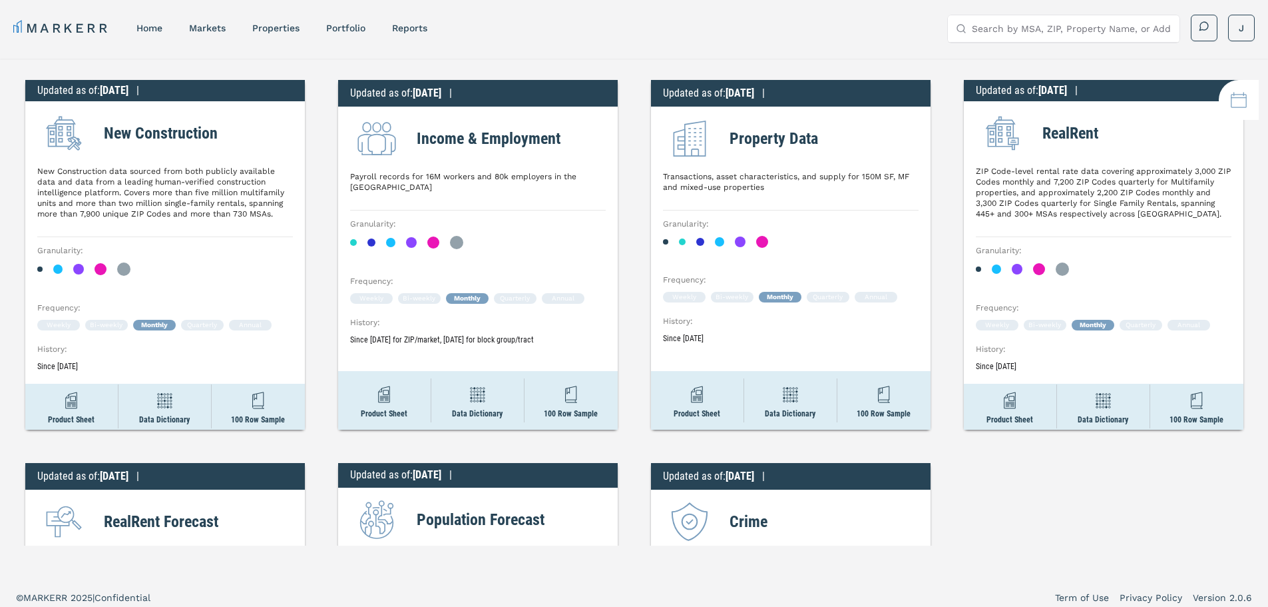
click at [135, 525] on h2 "RealRent Forecast" at bounding box center [161, 521] width 115 height 24
click at [37, 519] on img at bounding box center [63, 521] width 53 height 53
click at [144, 511] on h2 "RealRent Forecast" at bounding box center [161, 521] width 115 height 24
click at [187, 515] on div "RealRent Forecast" at bounding box center [165, 521] width 256 height 53
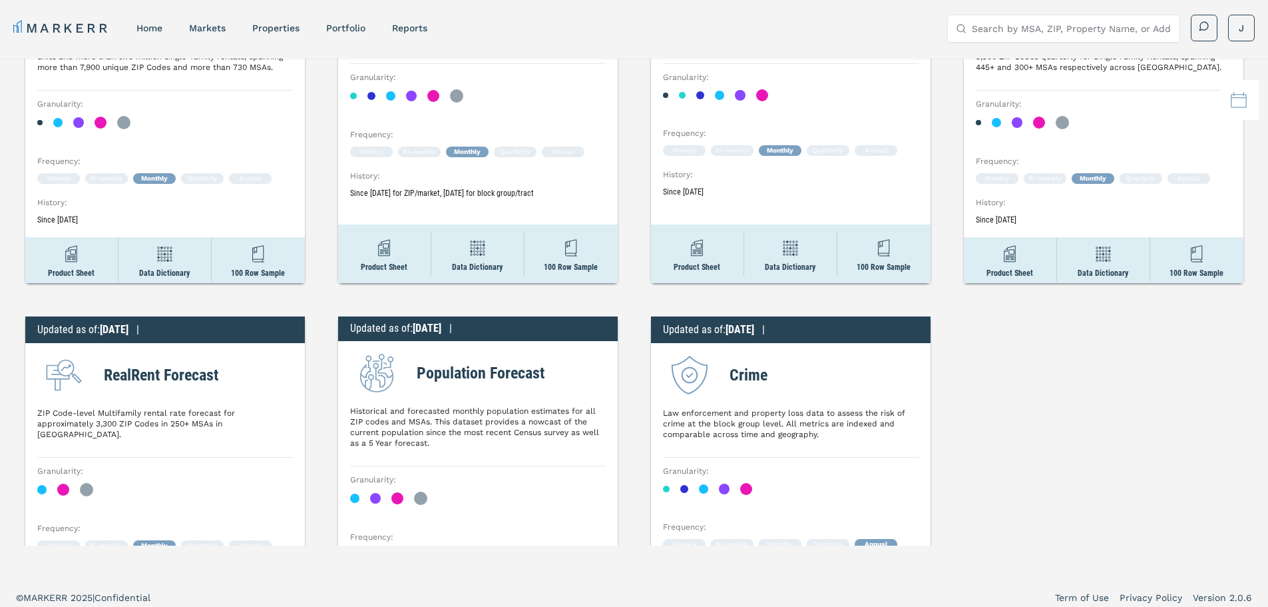
scroll to position [278, 0]
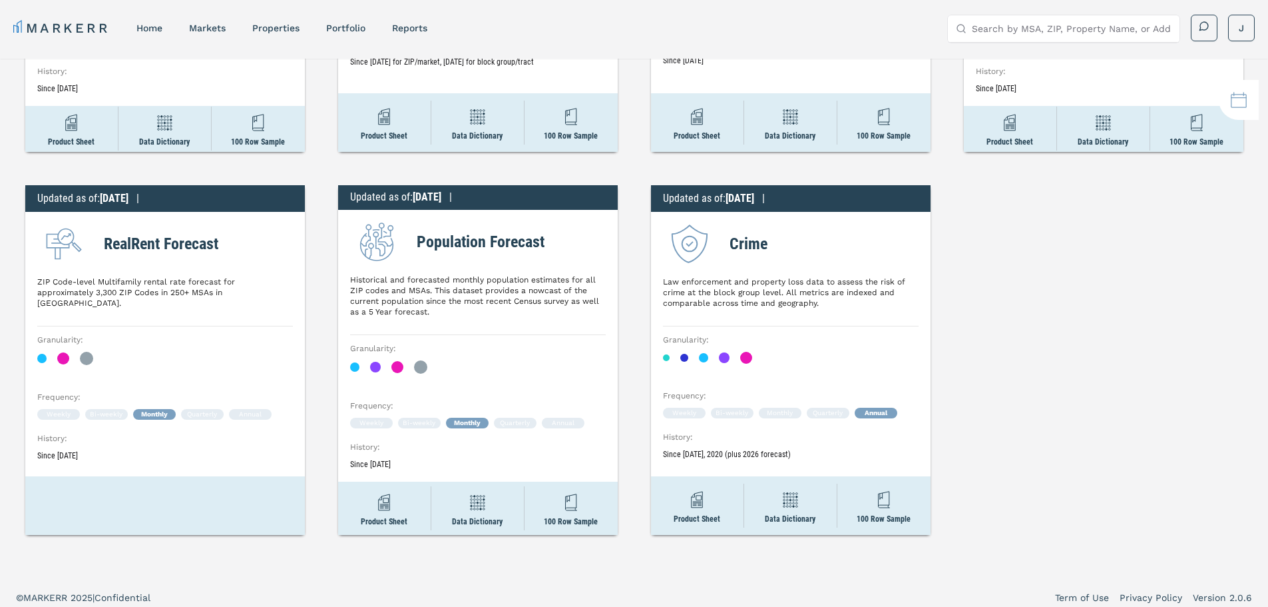
click at [154, 409] on div "Monthly" at bounding box center [154, 414] width 43 height 11
click at [185, 409] on div "Quarterly" at bounding box center [202, 414] width 43 height 11
click at [87, 409] on div "Bi-weekly" at bounding box center [106, 414] width 43 height 11
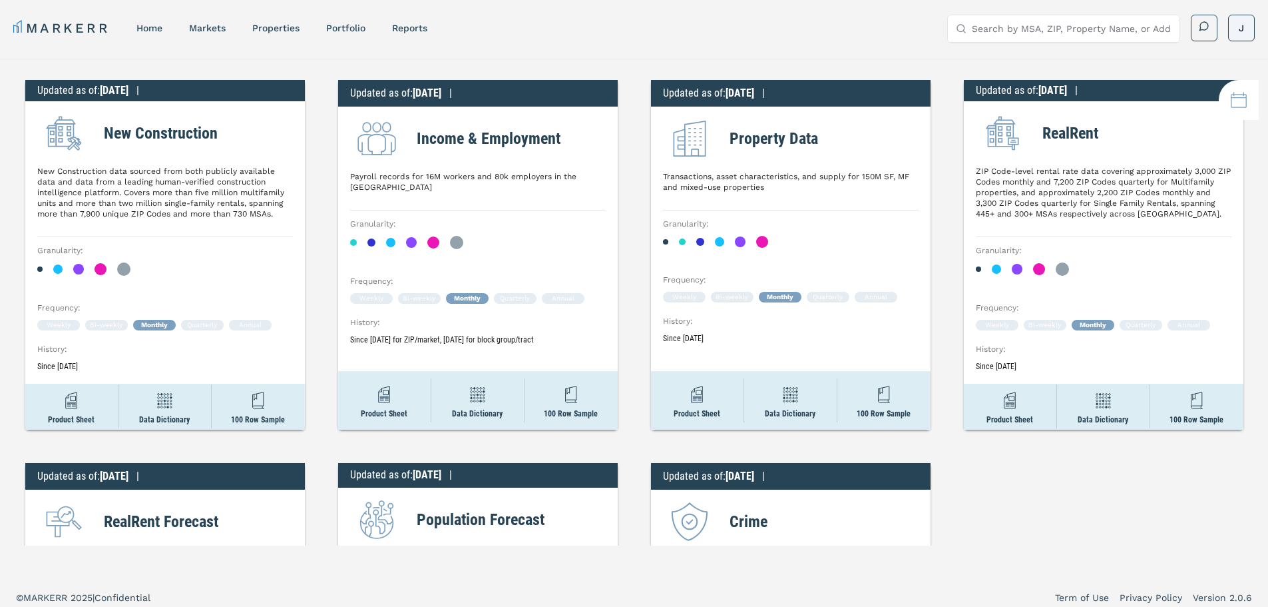
click at [1232, 27] on html "MARKERR home markets properties Portfolio reports Search by MSA, ZIP, Property …" at bounding box center [634, 307] width 1268 height 615
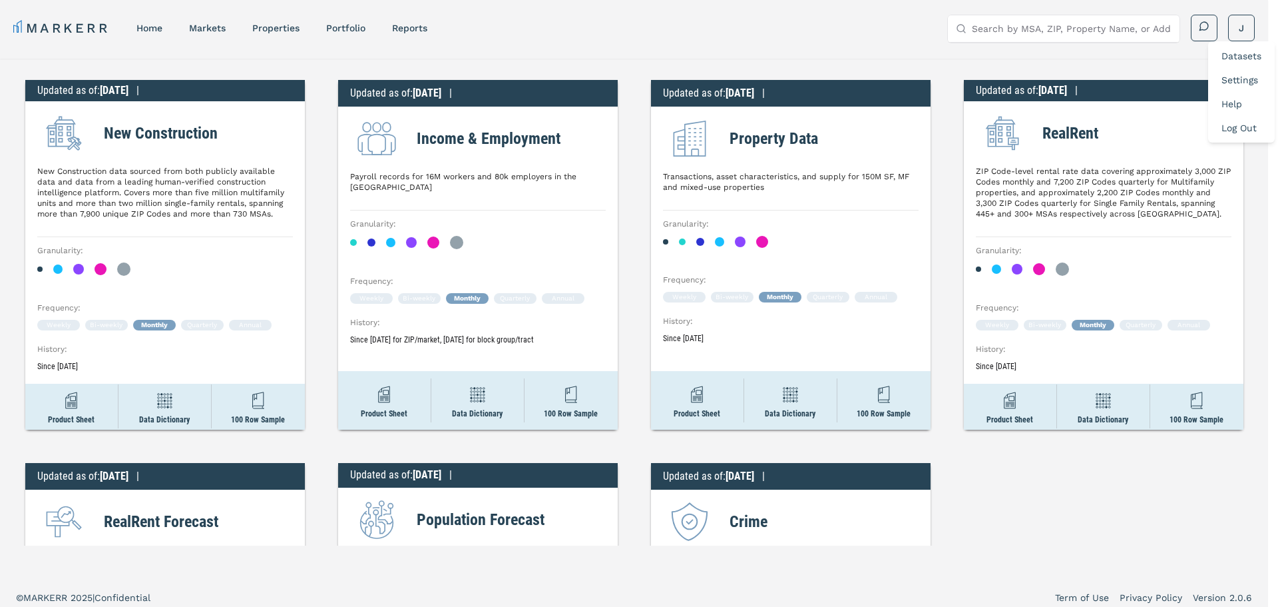
click at [1240, 77] on link "Settings" at bounding box center [1240, 80] width 37 height 11
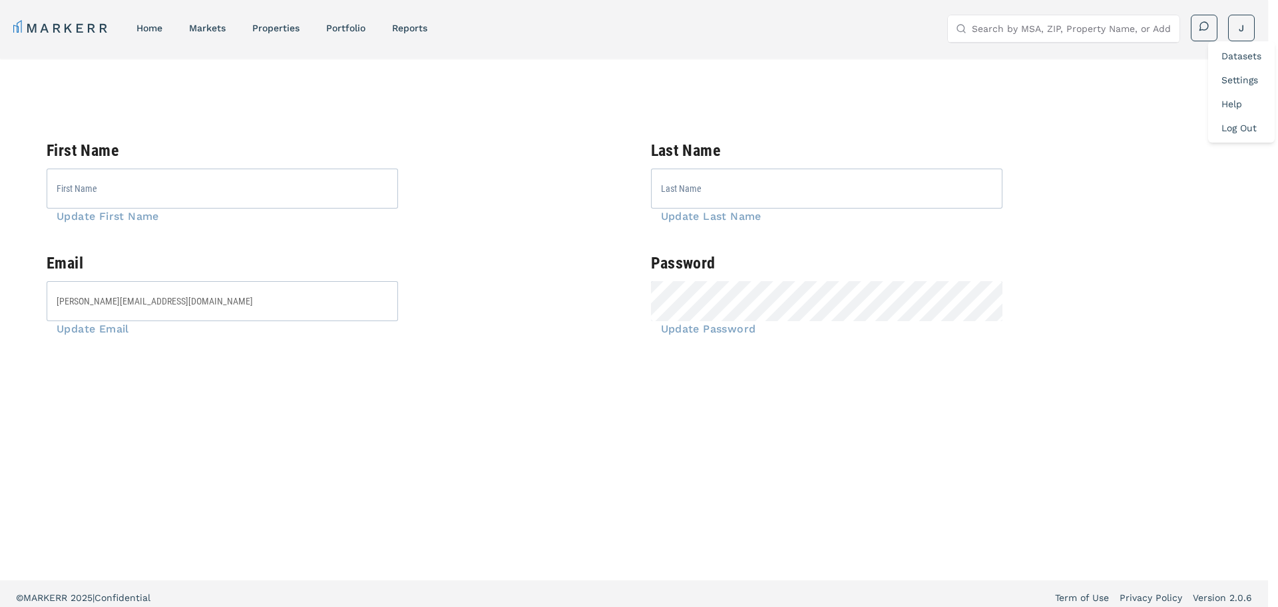
click at [1232, 53] on link "Datasets" at bounding box center [1242, 56] width 40 height 11
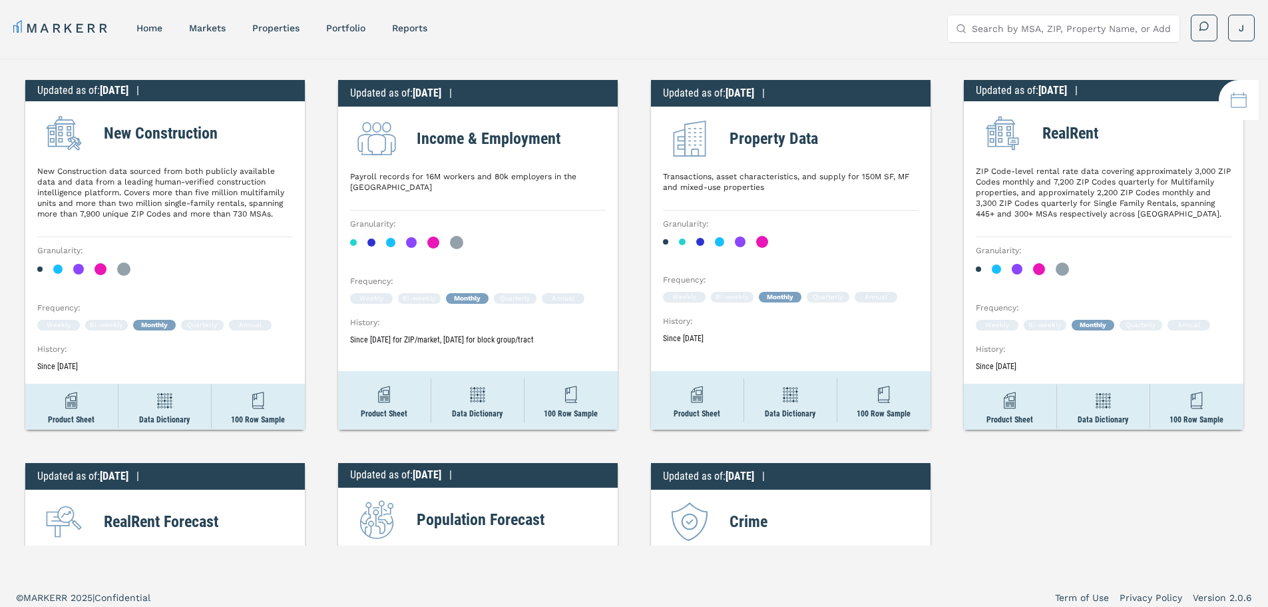
click at [75, 25] on html "MARKERR home markets properties Portfolio reports Search by MSA, ZIP, Property …" at bounding box center [634, 307] width 1268 height 615
click at [146, 25] on link "home" at bounding box center [149, 28] width 26 height 11
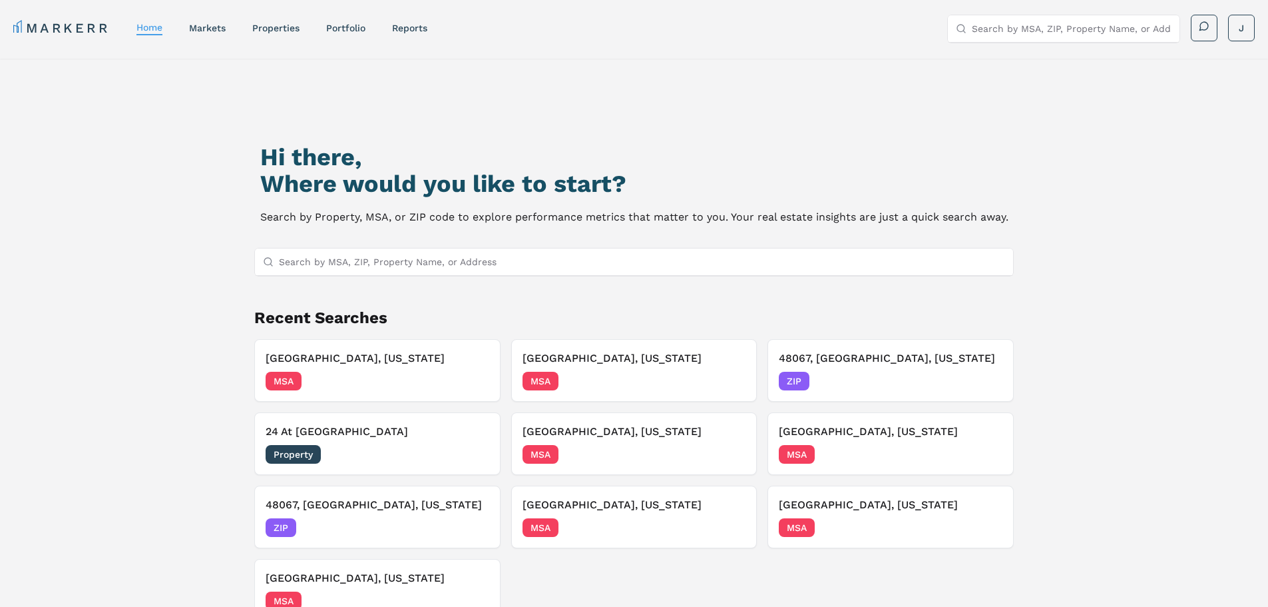
click at [47, 28] on link "MARKERR" at bounding box center [61, 28] width 97 height 19
click at [206, 27] on link "markets" at bounding box center [207, 28] width 37 height 11
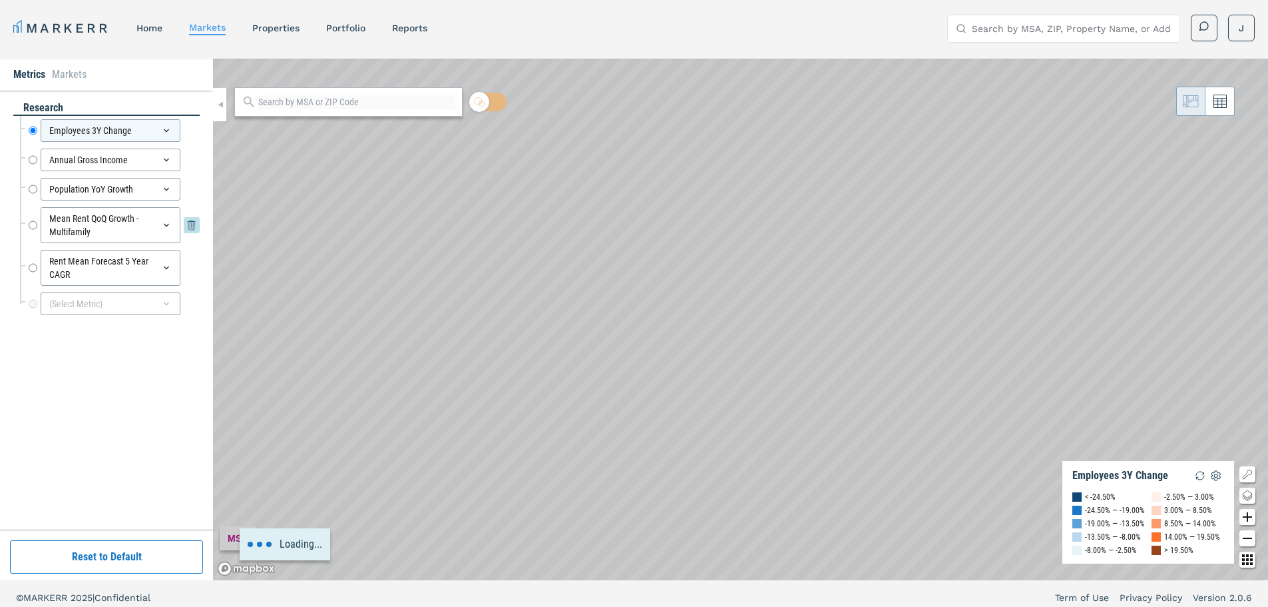
click at [34, 222] on input "Mean Rent QoQ Growth - Multifamily" at bounding box center [33, 225] width 9 height 36
radio input "false"
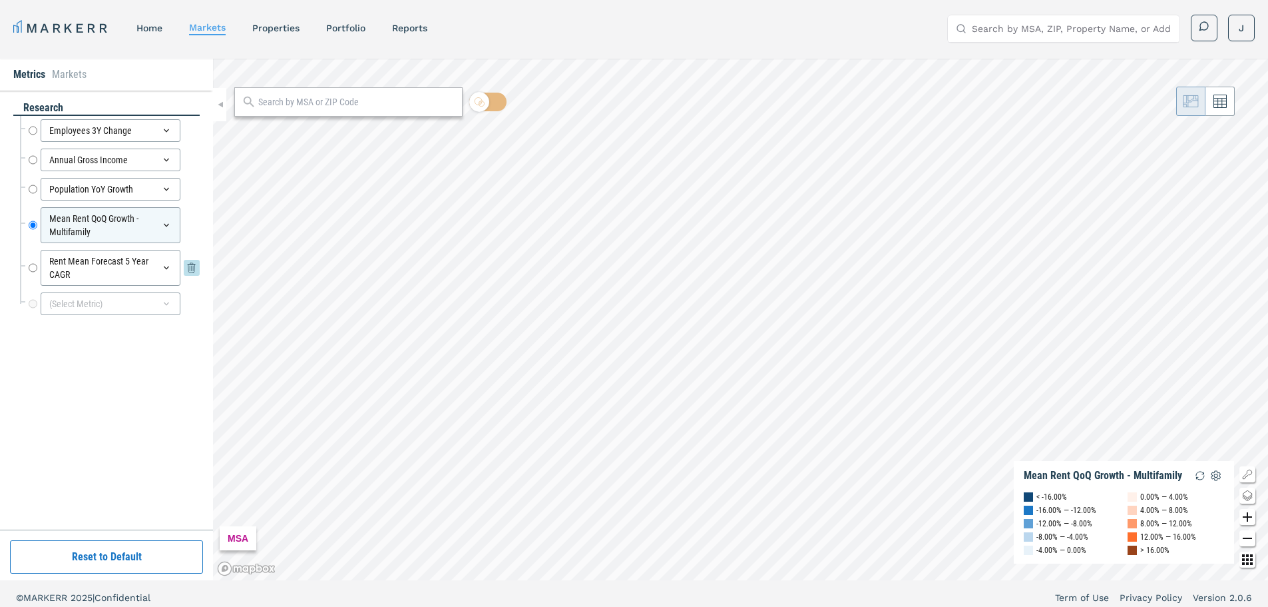
click at [31, 268] on input "Rent Mean Forecast 5 Year CAGR" at bounding box center [33, 268] width 9 height 36
radio input "false"
radio input "true"
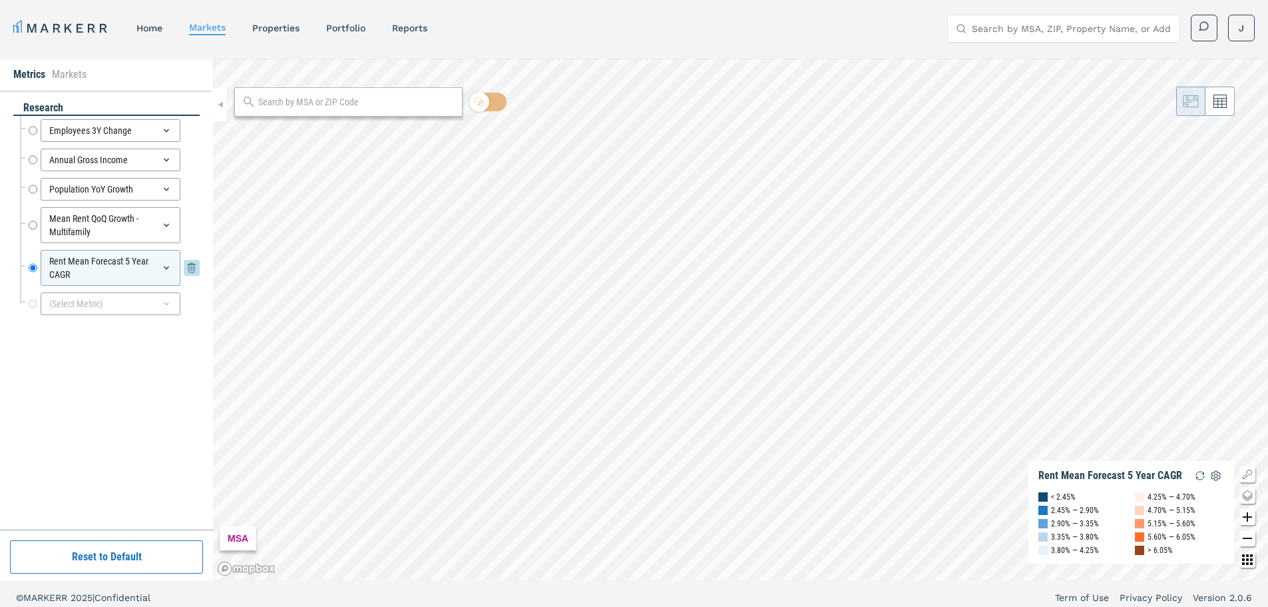
click at [167, 269] on icon at bounding box center [166, 267] width 11 height 11
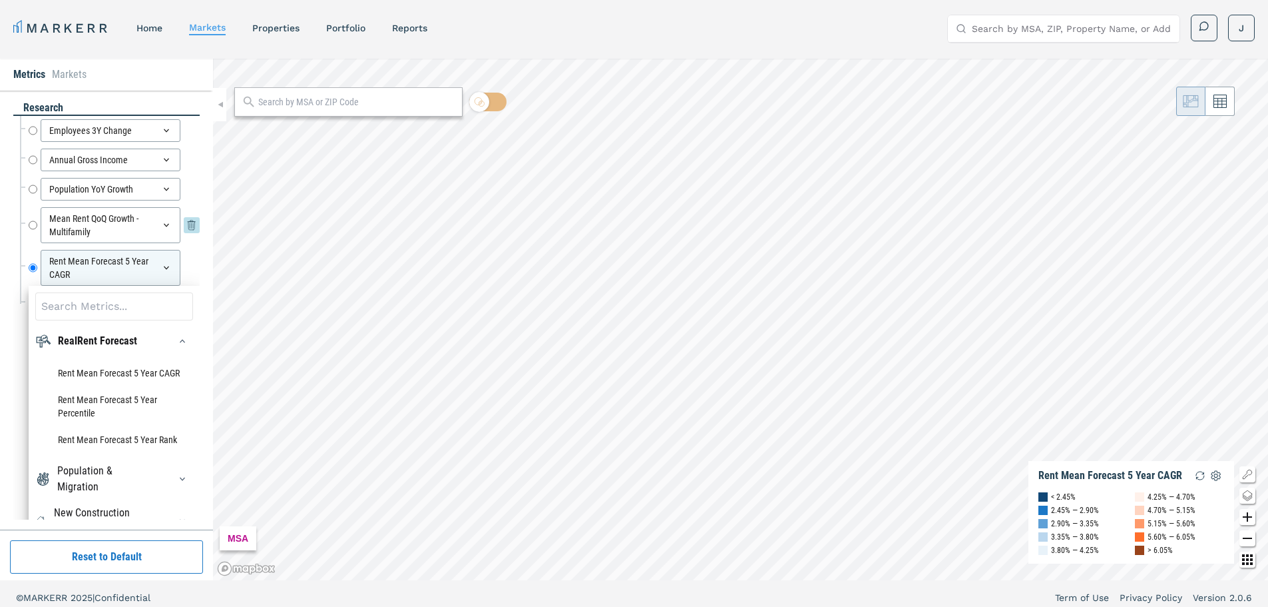
click at [31, 220] on input "Mean Rent QoQ Growth - Multifamily" at bounding box center [33, 225] width 9 height 36
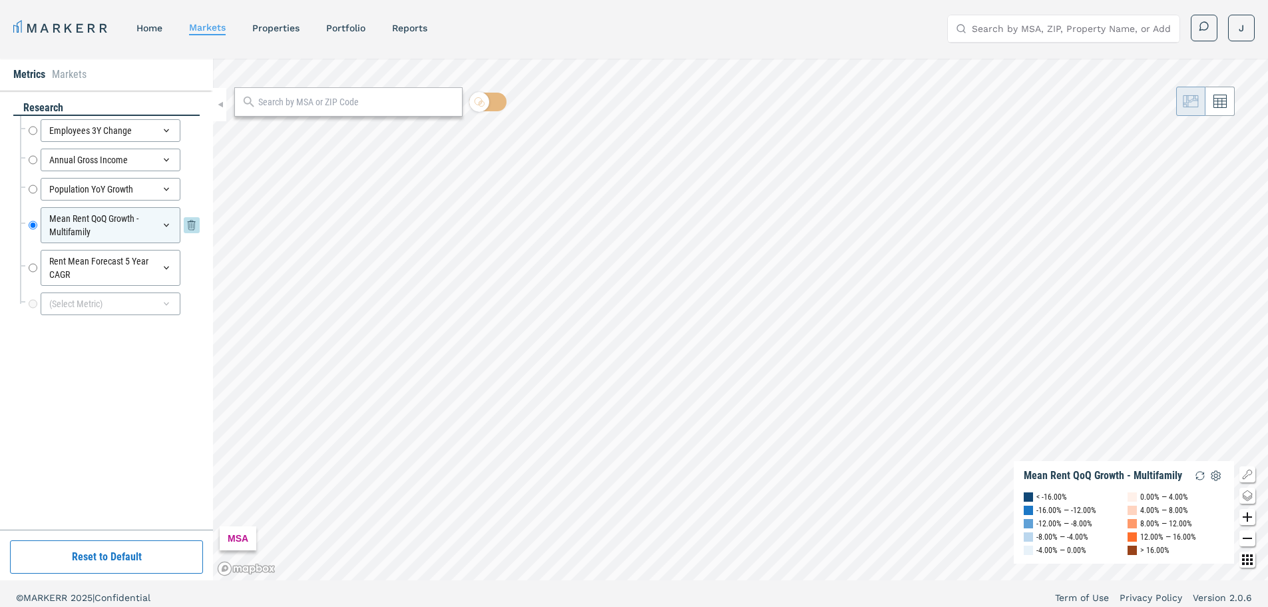
click at [173, 235] on div "Mean Rent QoQ Growth - Multifamily" at bounding box center [111, 225] width 140 height 36
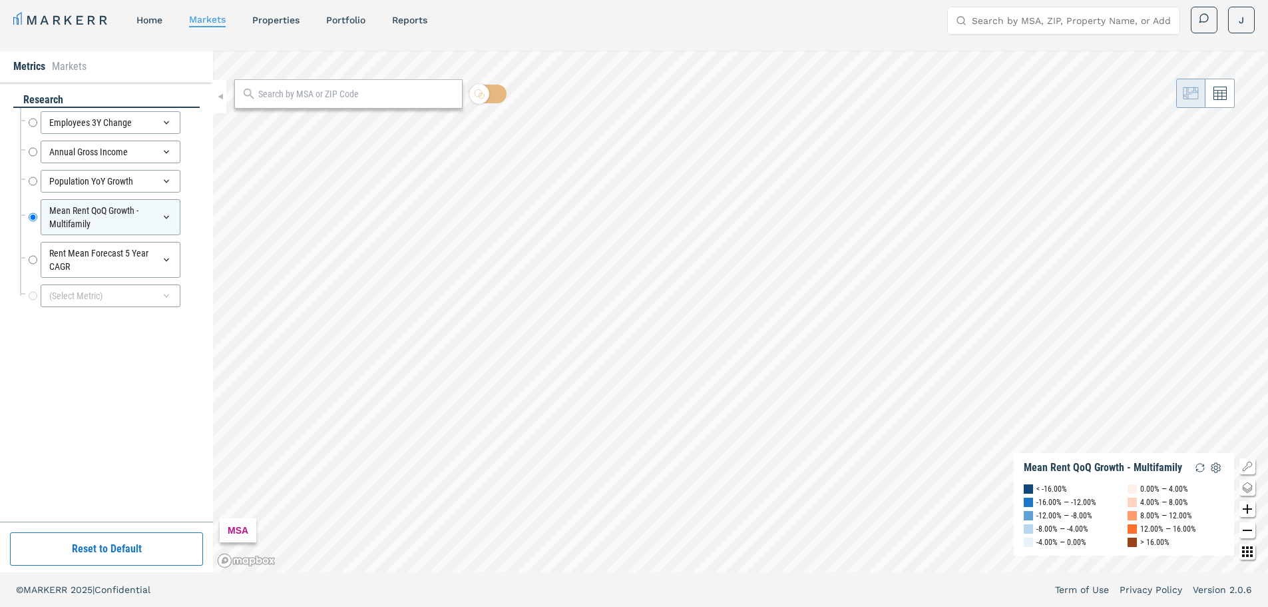
click at [11, 298] on div "research Employees 3Y Change Employees 3Y Change Annual Gross Income Annual Gro…" at bounding box center [106, 302] width 213 height 439
click at [164, 258] on icon at bounding box center [166, 259] width 11 height 11
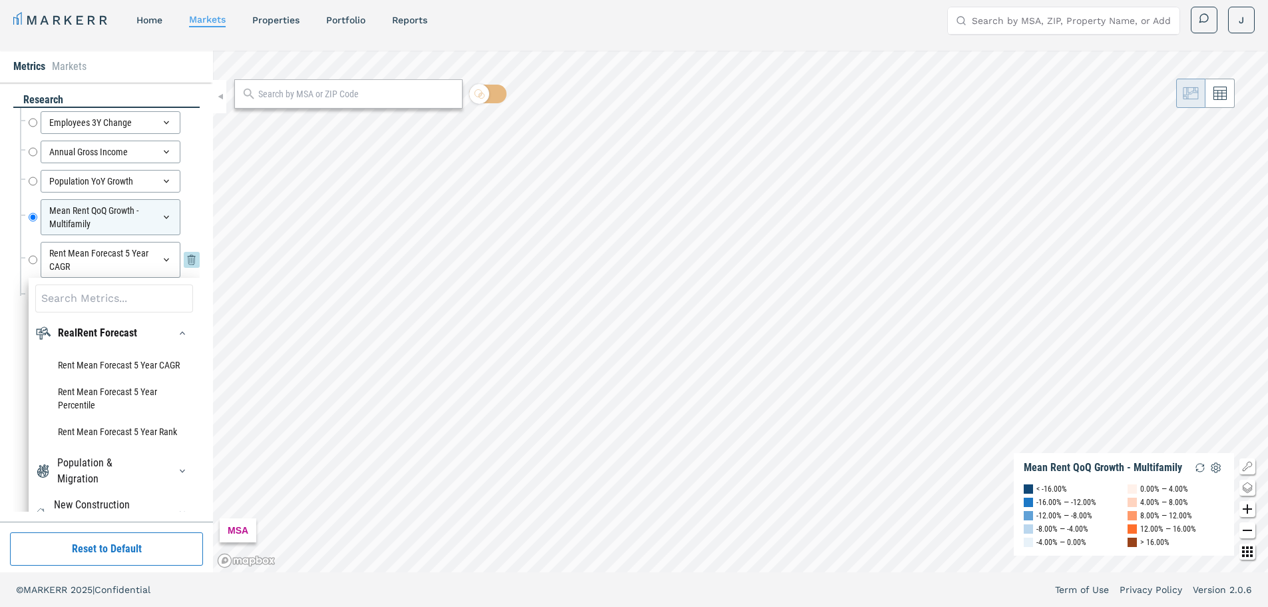
click at [164, 258] on div "Rent Mean Forecast 5 Year CAGR" at bounding box center [111, 260] width 140 height 36
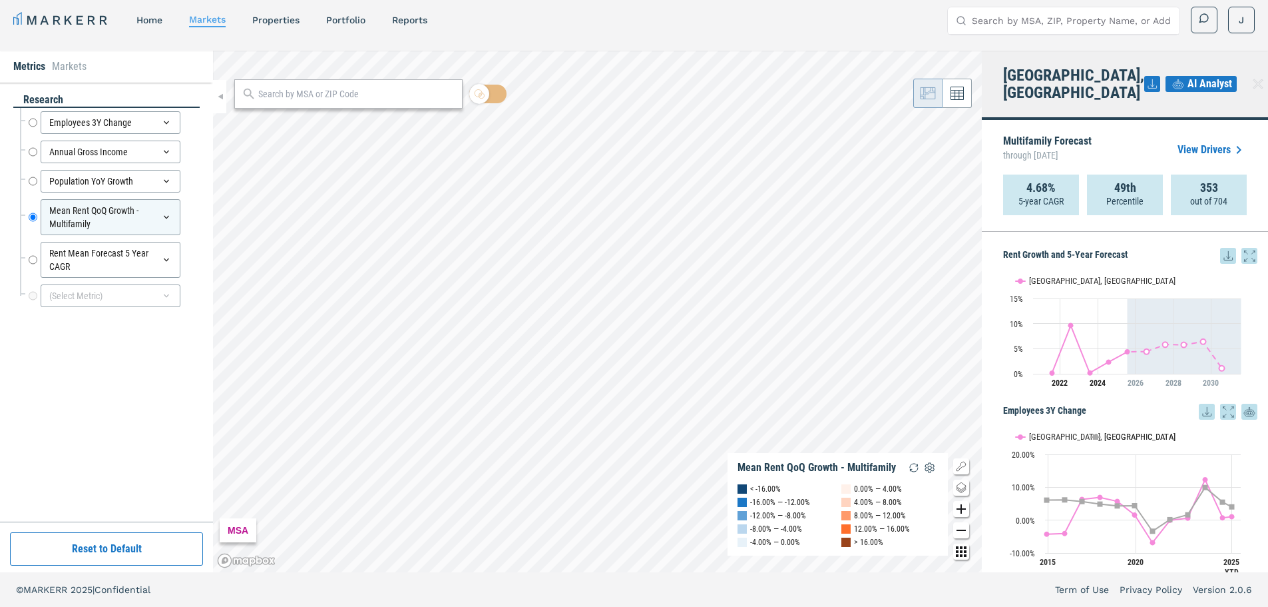
click at [1250, 76] on icon at bounding box center [1258, 84] width 16 height 16
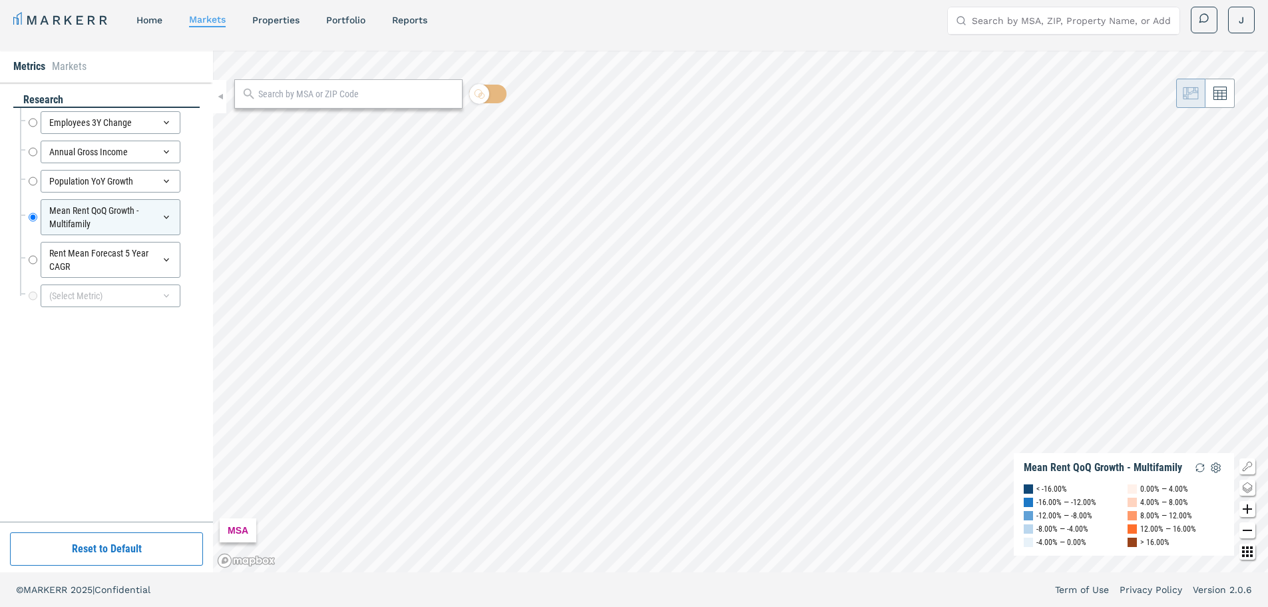
click at [1064, 454] on div "MSA Mean Rent QoQ Growth - Multifamily < -16.00% -16.00% — -12.00% -12.00% — -8…" at bounding box center [740, 311] width 1055 height 521
click at [29, 262] on input "Rent Mean Forecast 5 Year CAGR" at bounding box center [33, 260] width 9 height 36
radio input "false"
radio input "true"
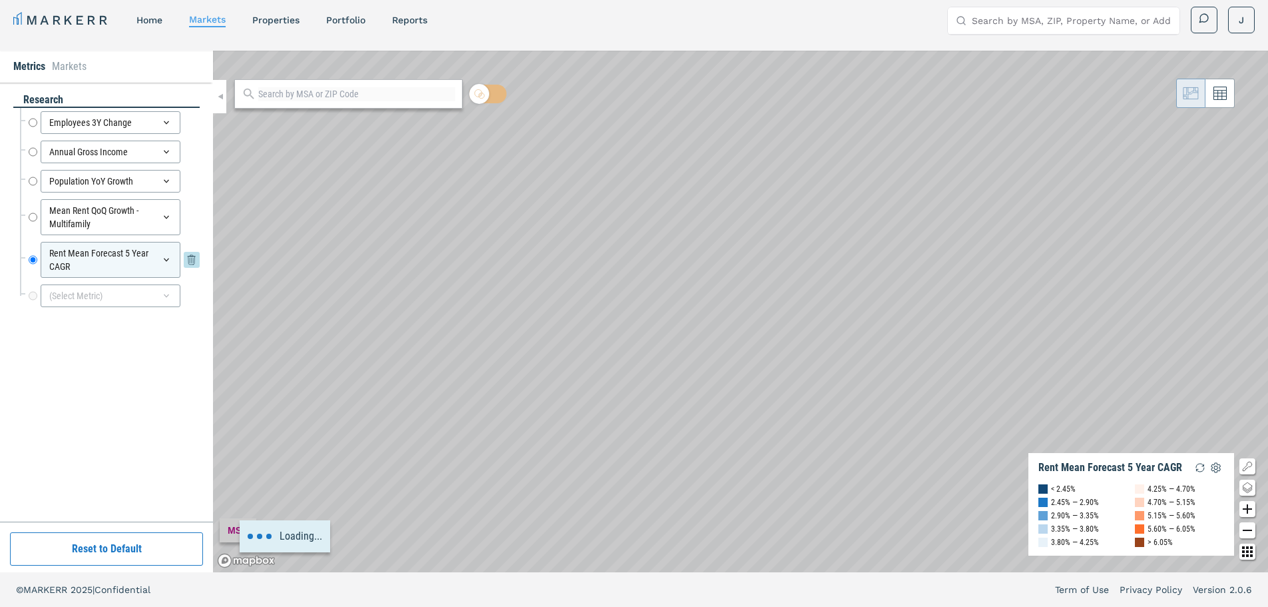
click at [32, 260] on input "Rent Mean Forecast 5 Year CAGR" at bounding box center [33, 260] width 9 height 36
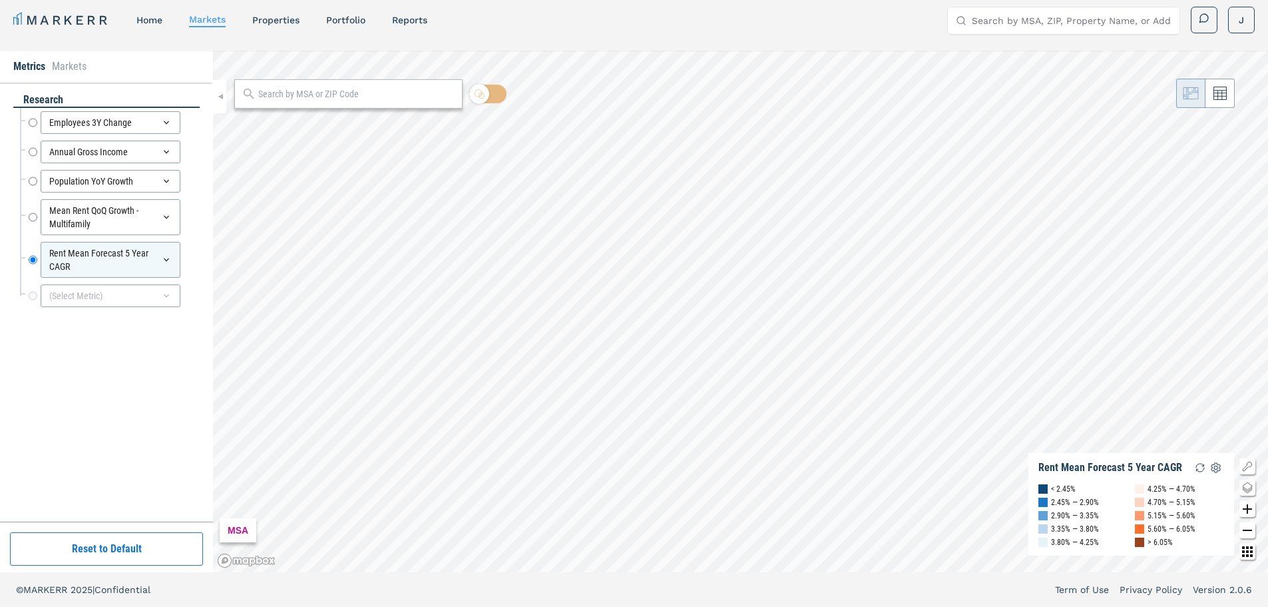
click at [1242, 553] on icon "Other options map button" at bounding box center [1247, 551] width 11 height 11
click at [1251, 487] on icon "Change style map button" at bounding box center [1247, 485] width 9 height 7
click at [1127, 481] on div "MSA Rent Mean Forecast 5 Year CAGR < 2.45% 2.45% — 2.90% 2.90% — 3.35% 3.35% — …" at bounding box center [740, 311] width 1055 height 521
click at [437, 27] on div "MARKERR home markets properties Portfolio reports Search by MSA, ZIP, Property …" at bounding box center [634, 20] width 1242 height 27
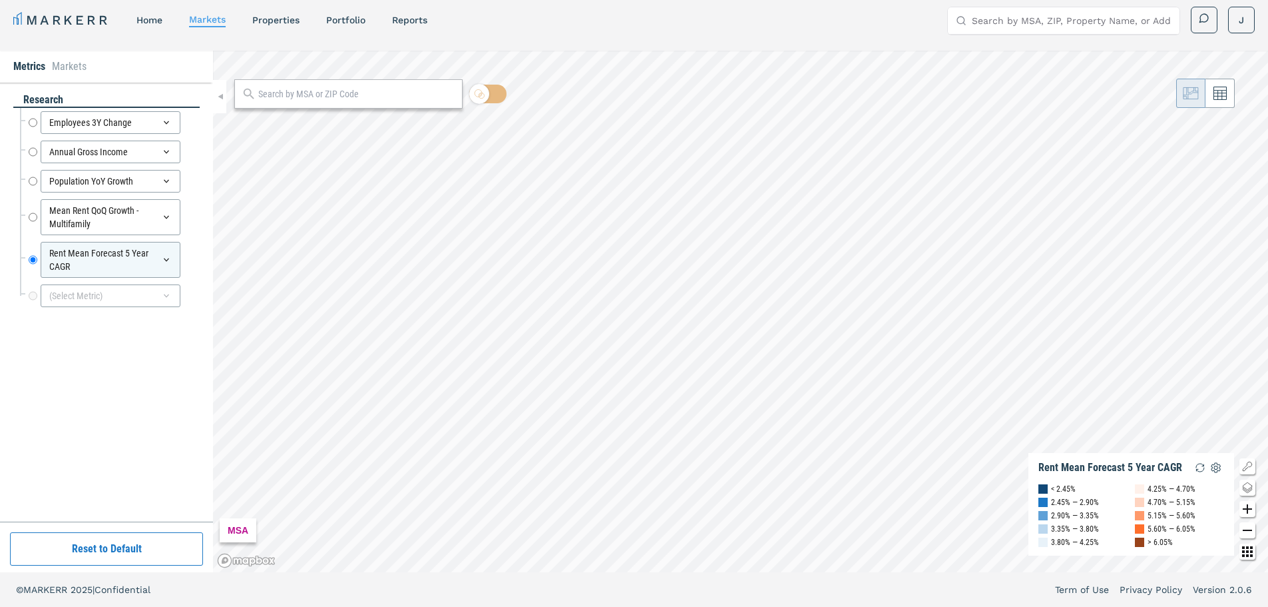
click at [420, 27] on nav "MARKERR home markets properties Portfolio reports" at bounding box center [220, 20] width 414 height 19
click at [422, 22] on link "reports" at bounding box center [409, 20] width 35 height 11
select select "-release_date"
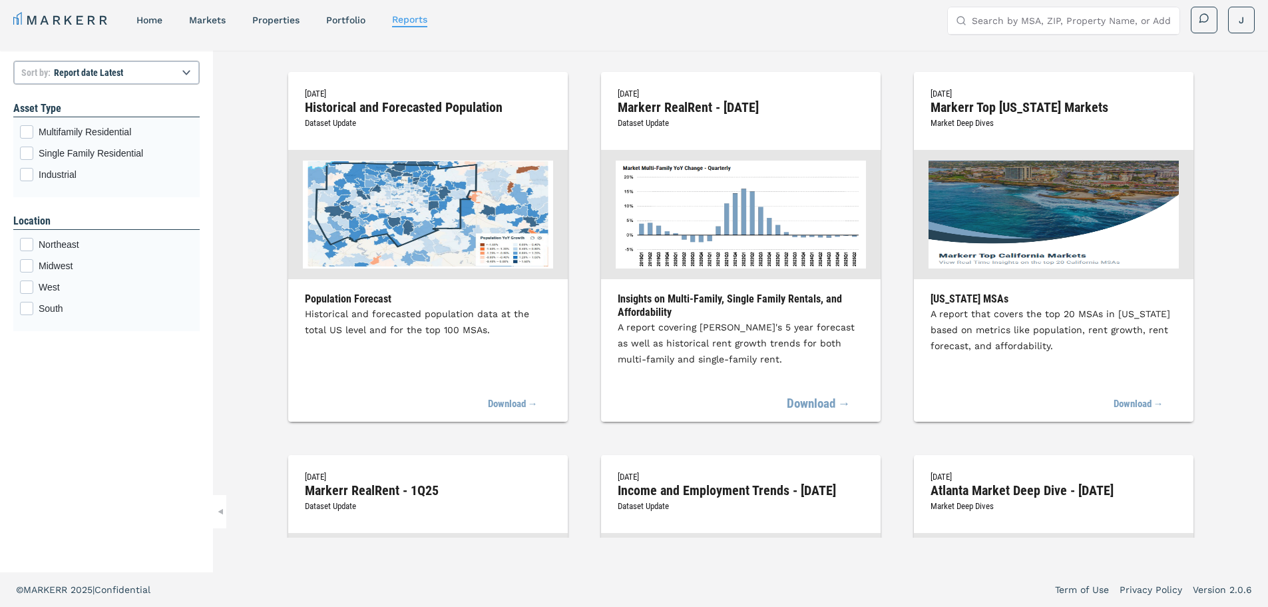
click at [812, 399] on link "Download →" at bounding box center [819, 403] width 64 height 29
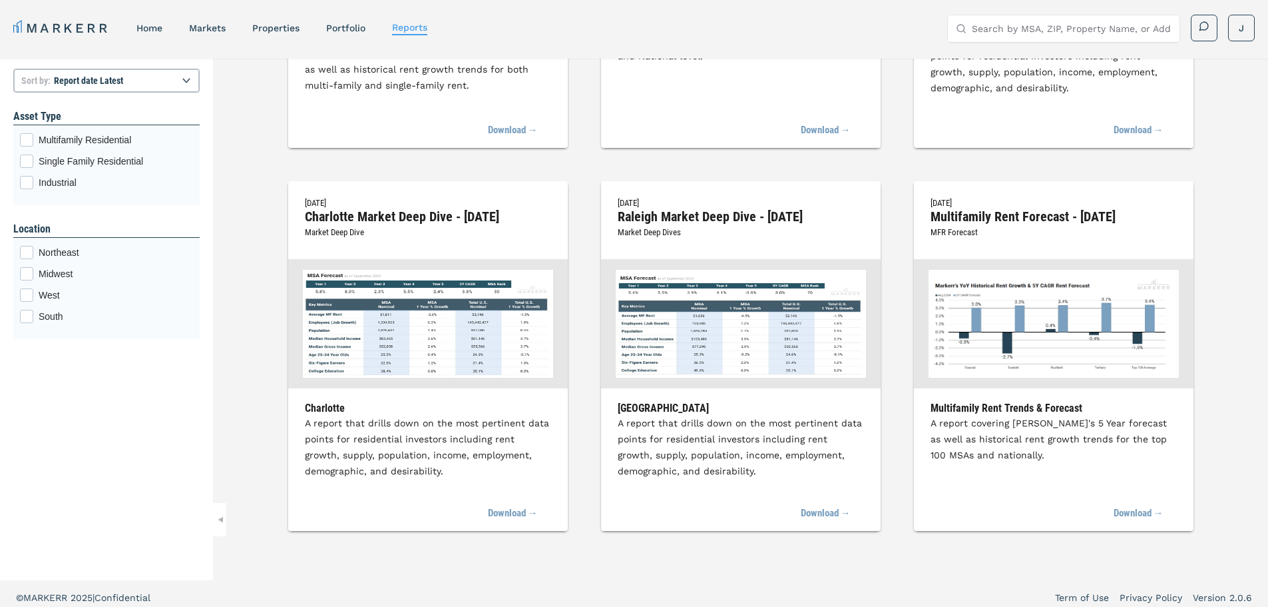
scroll to position [666, 0]
click at [999, 221] on h2 "Multifamily Rent Forecast - [DATE]" at bounding box center [1054, 215] width 246 height 12
drag, startPoint x: 1001, startPoint y: 208, endPoint x: 1091, endPoint y: 267, distance: 107.3
click at [1003, 209] on h2 "Multifamily Rent Forecast - [DATE]" at bounding box center [1054, 215] width 246 height 12
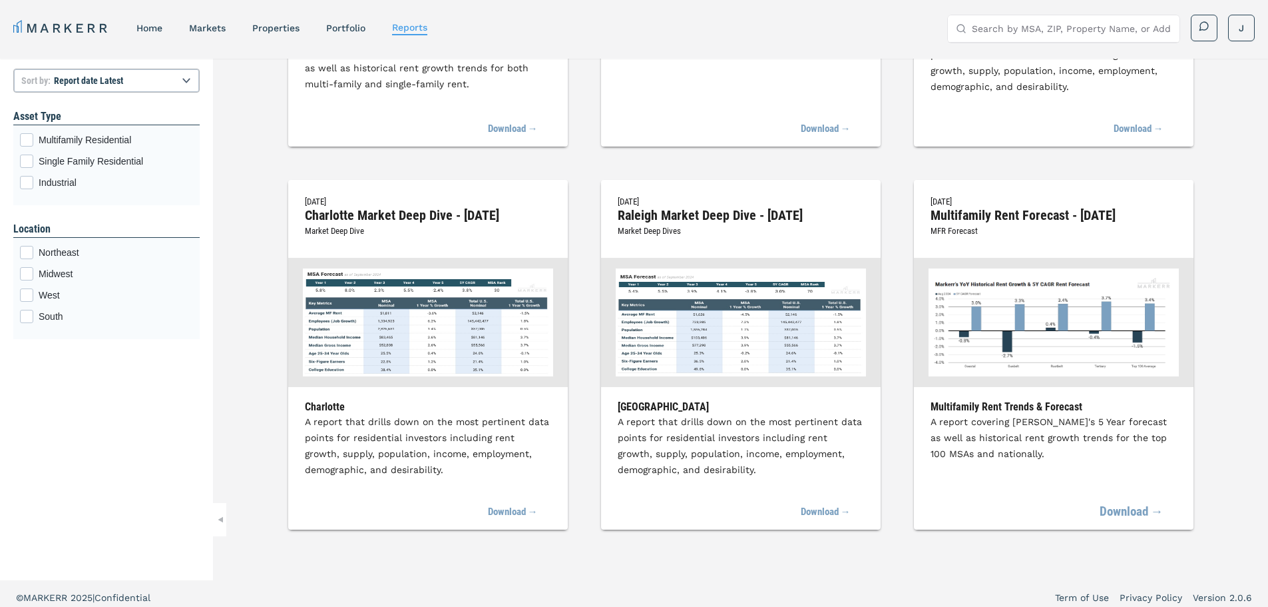
click at [1132, 512] on link "Download →" at bounding box center [1132, 511] width 64 height 29
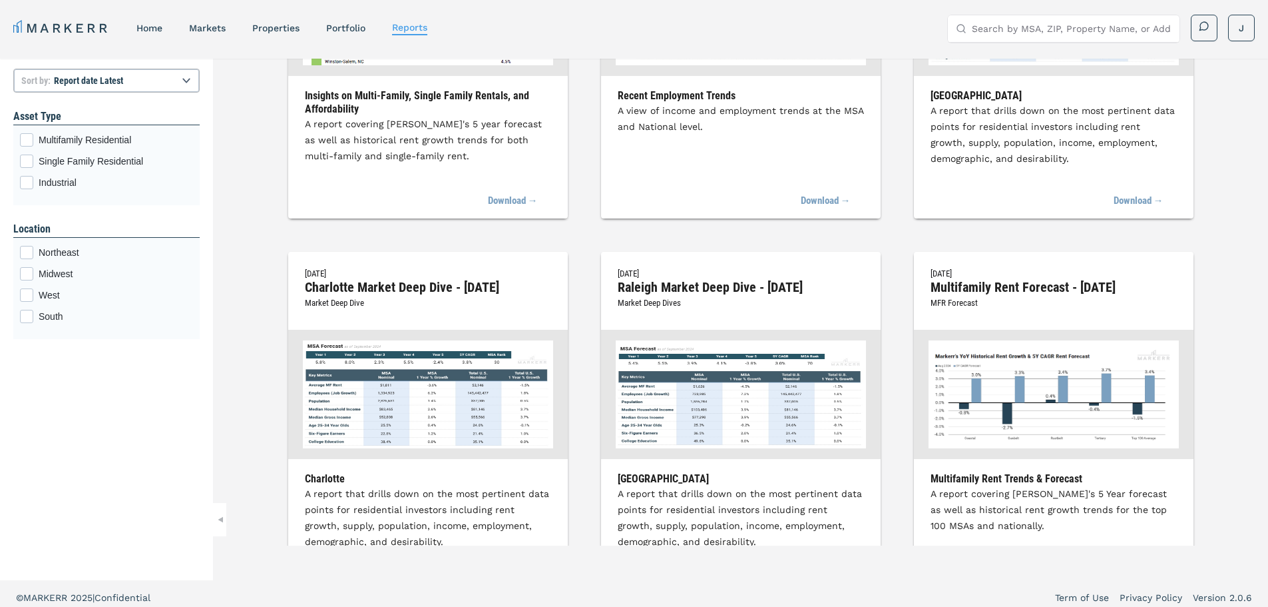
scroll to position [599, 0]
